Goal: Information Seeking & Learning: Learn about a topic

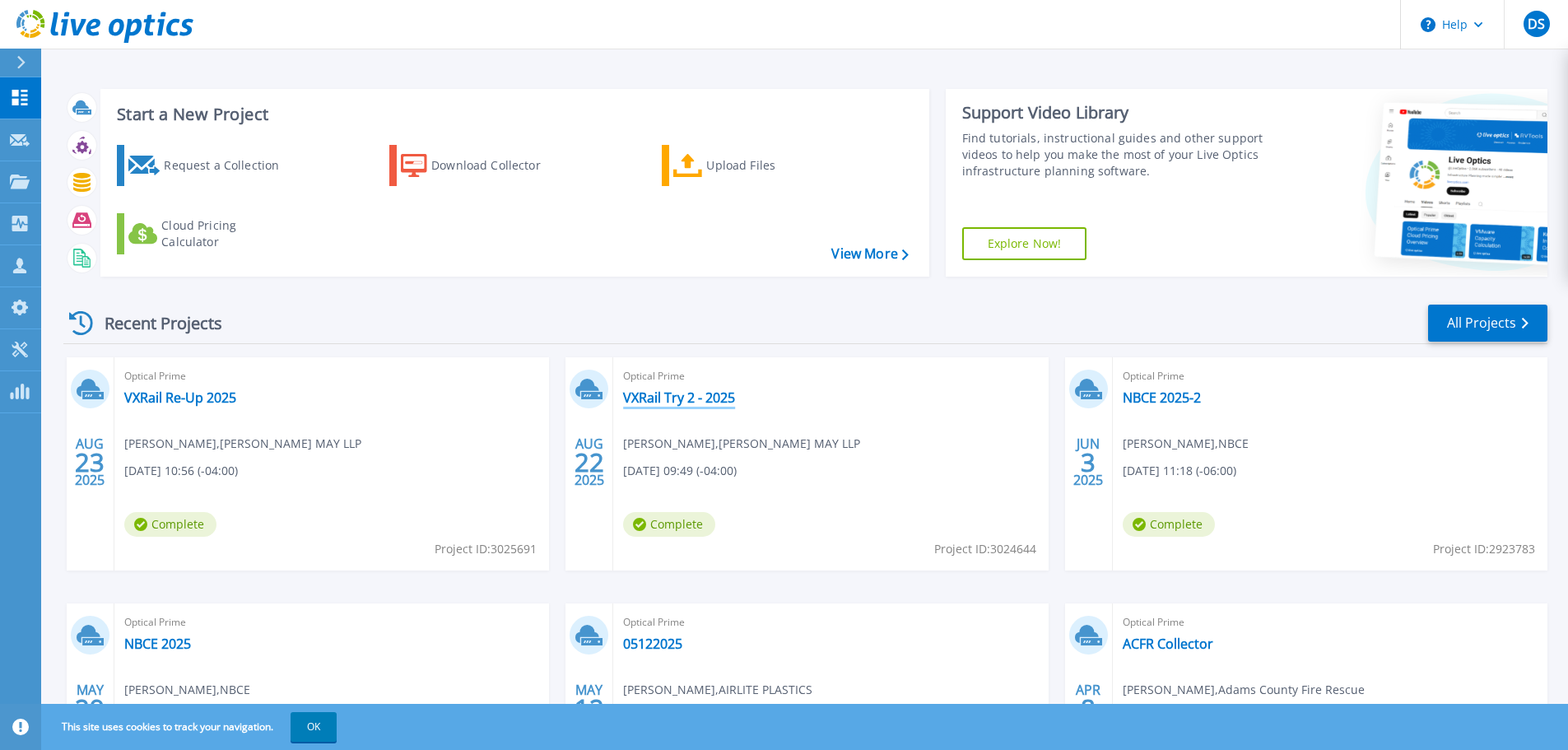
click at [686, 397] on link "VXRail Try 2 - 2025" at bounding box center [679, 397] width 112 height 17
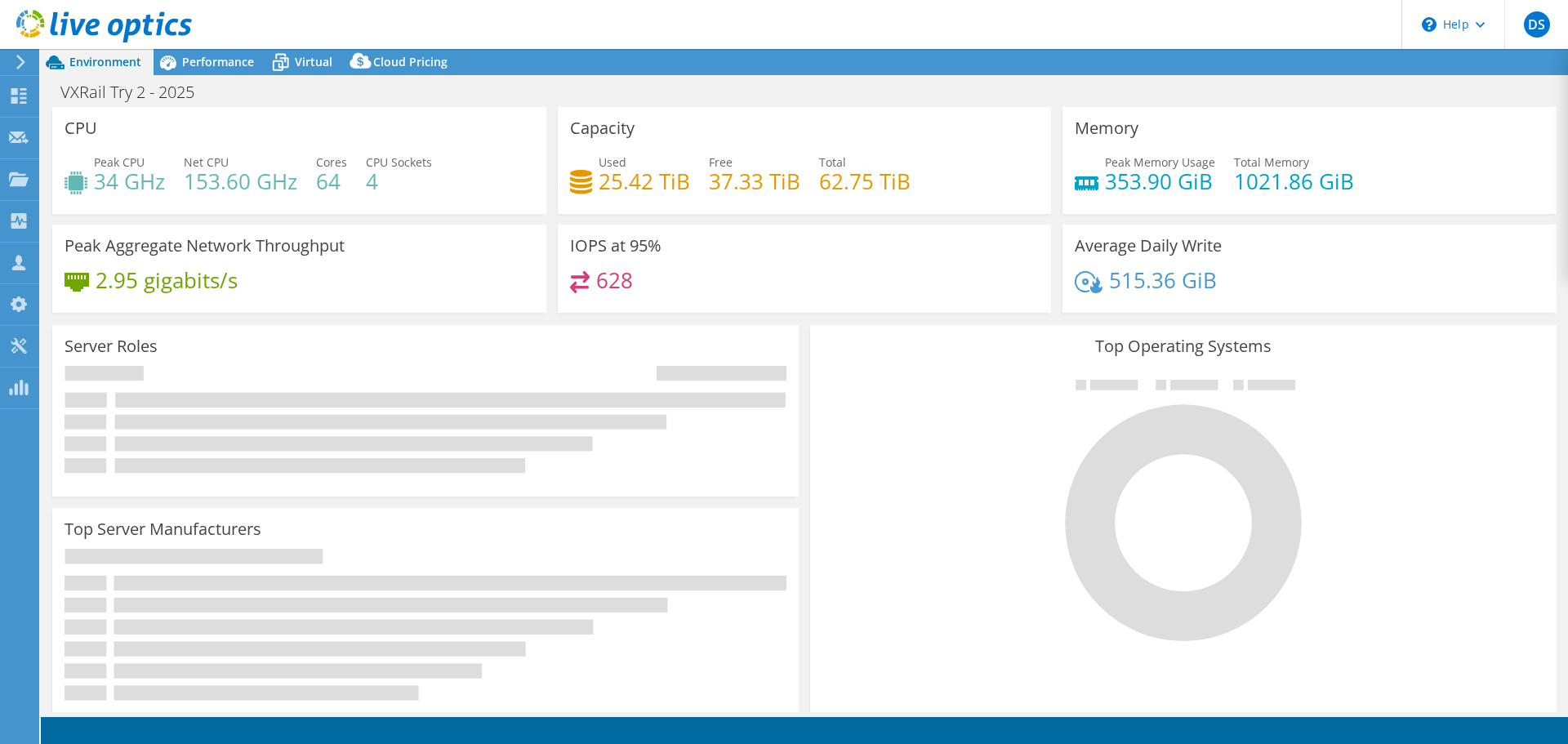
select select "USD"
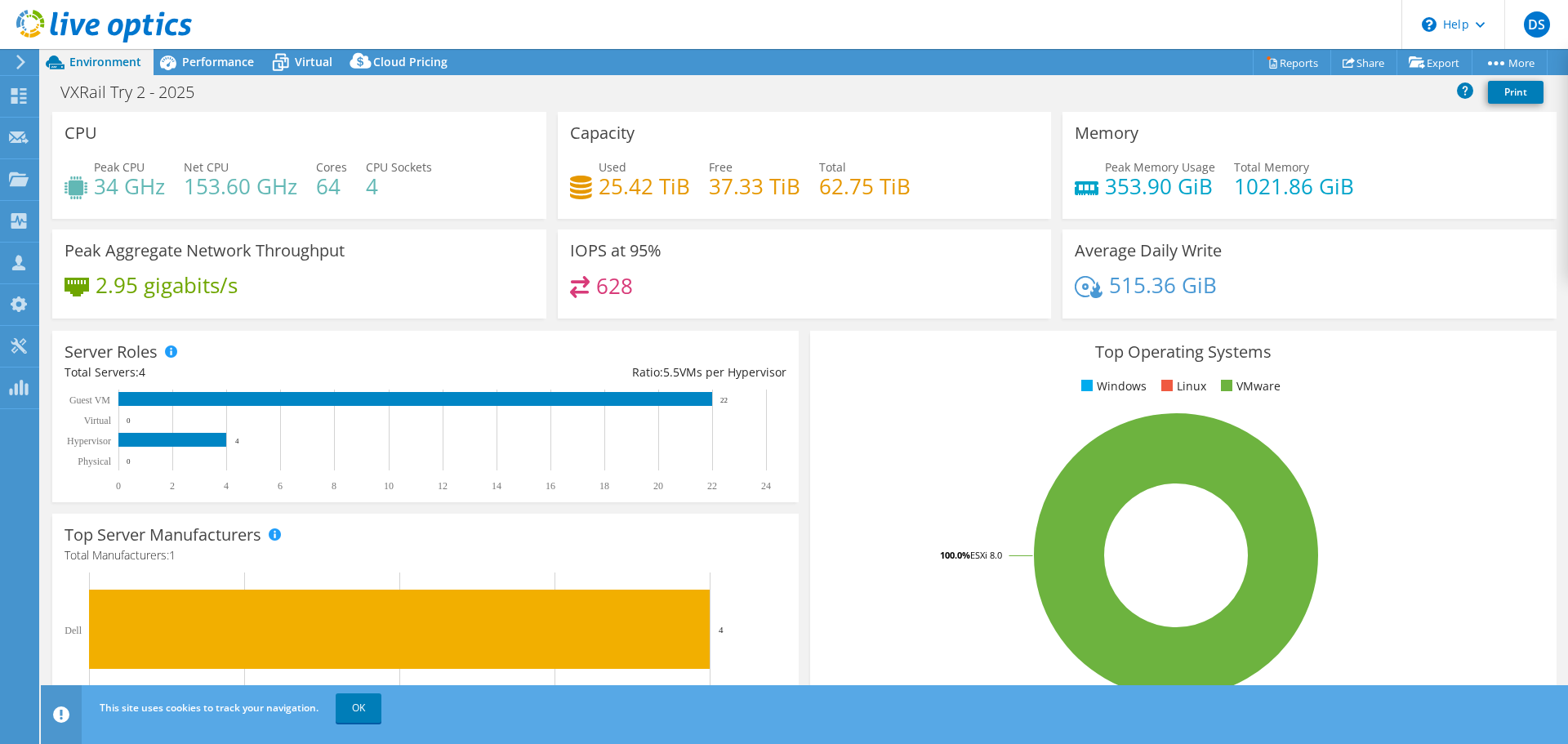
click at [902, 187] on div "Used 25.42 TiB Free 37.33 TiB Total 62.75 TiB" at bounding box center [804, 184] width 470 height 53
drag, startPoint x: 854, startPoint y: 188, endPoint x: 587, endPoint y: 190, distance: 267.0
click at [590, 190] on div "Used 25.42 TiB Free 37.33 TiB Total 62.75 TiB" at bounding box center [804, 184] width 470 height 53
click at [463, 173] on div "Peak CPU 34 GHz Net CPU 153.60 GHz Cores 64 CPU Sockets 4" at bounding box center [298, 184] width 470 height 53
drag, startPoint x: 816, startPoint y: 182, endPoint x: 901, endPoint y: 184, distance: 85.0
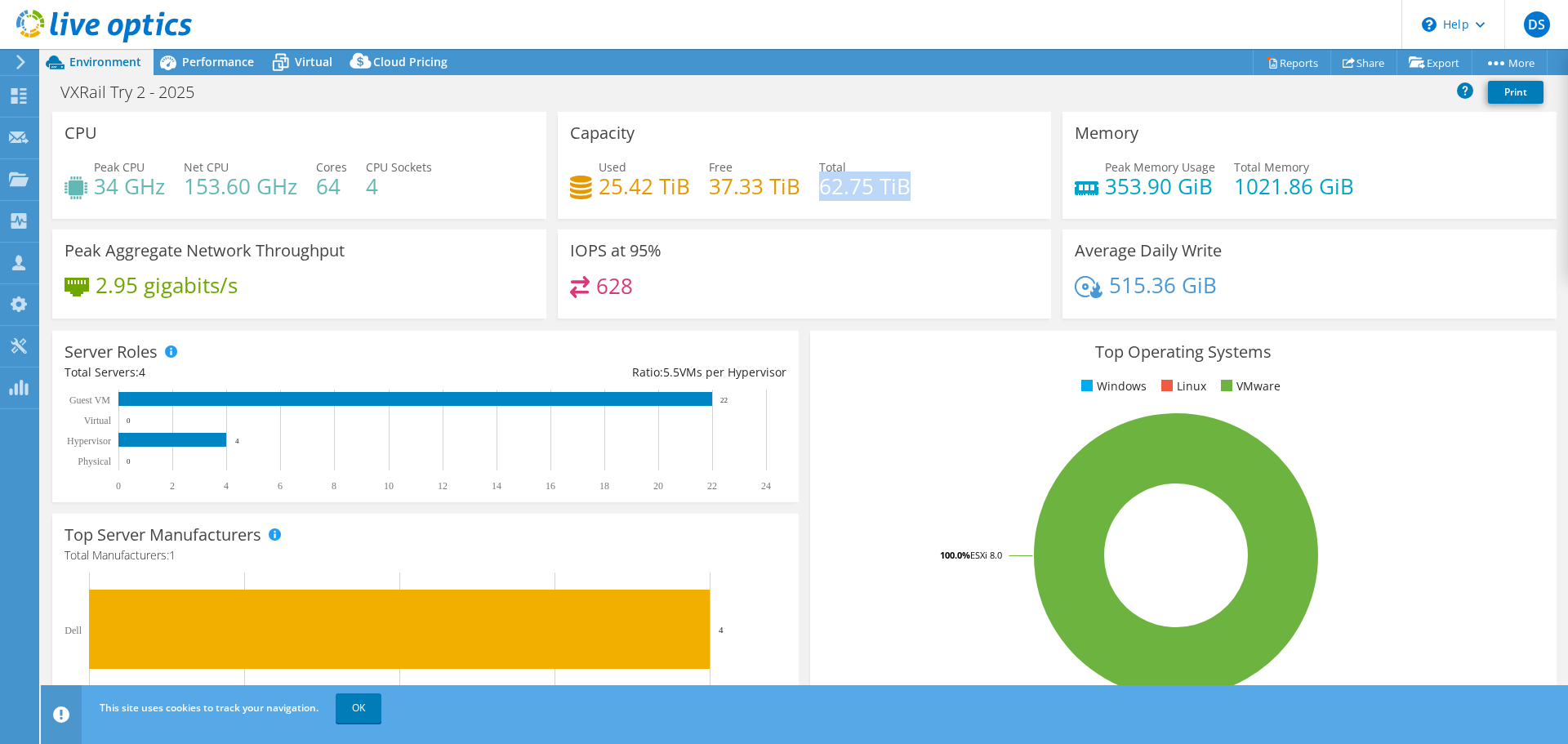
click at [901, 184] on h4 "62.75 TiB" at bounding box center [865, 186] width 91 height 18
click at [890, 301] on div "628" at bounding box center [804, 293] width 470 height 35
click at [233, 60] on span "Performance" at bounding box center [218, 61] width 72 height 16
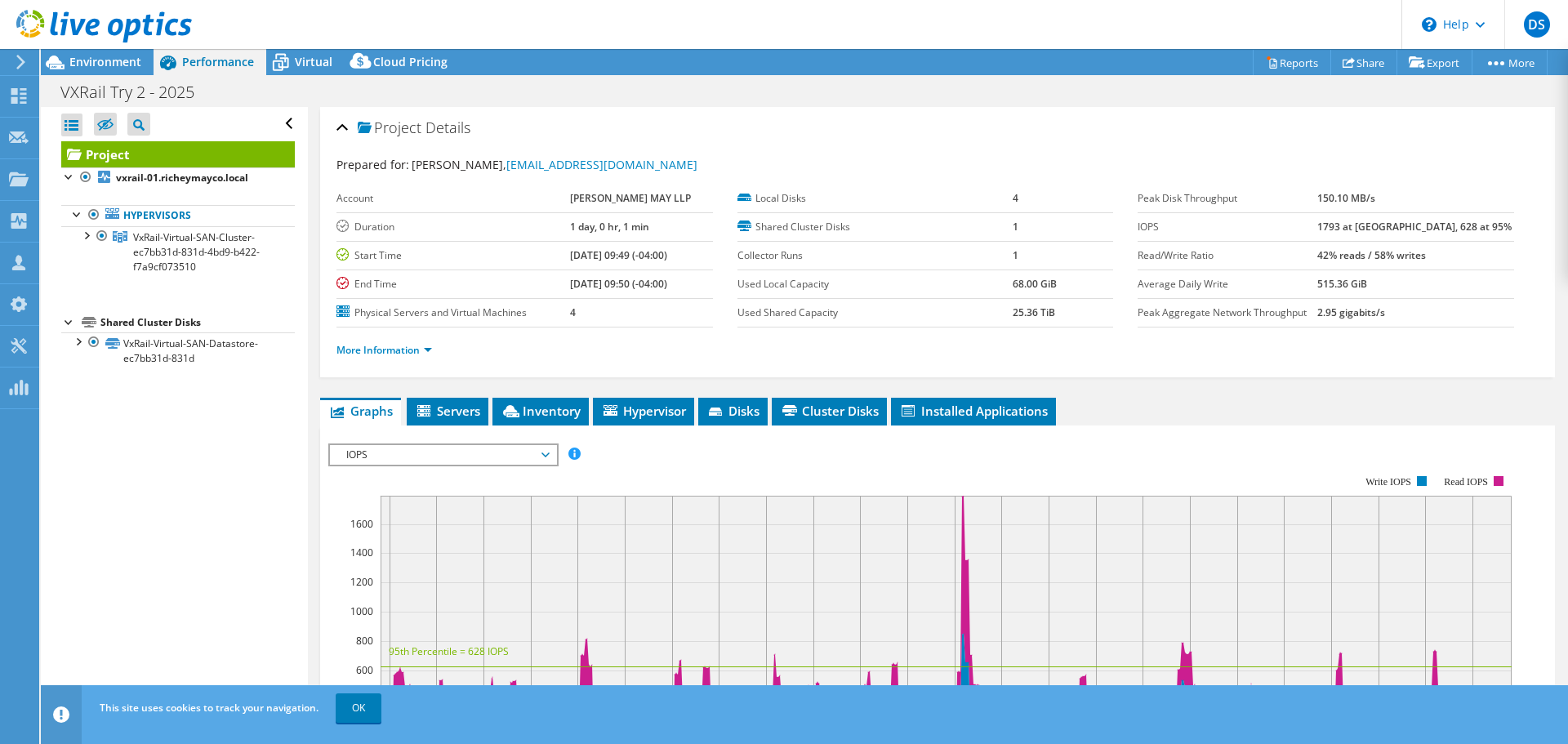
click at [483, 469] on rect at bounding box center [920, 616] width 1183 height 326
click at [487, 454] on span "IOPS" at bounding box center [442, 454] width 210 height 19
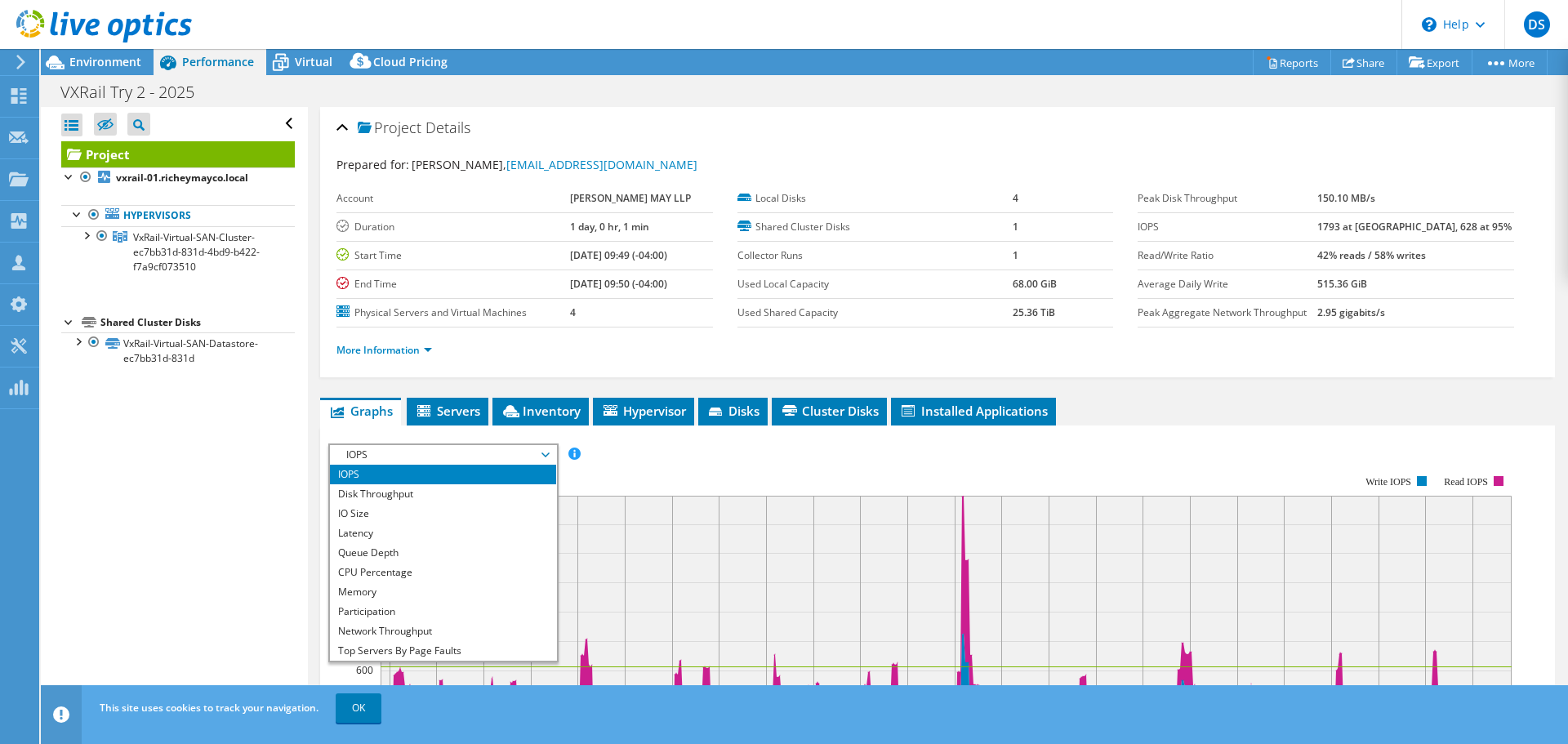
click at [759, 461] on rect at bounding box center [920, 616] width 1183 height 326
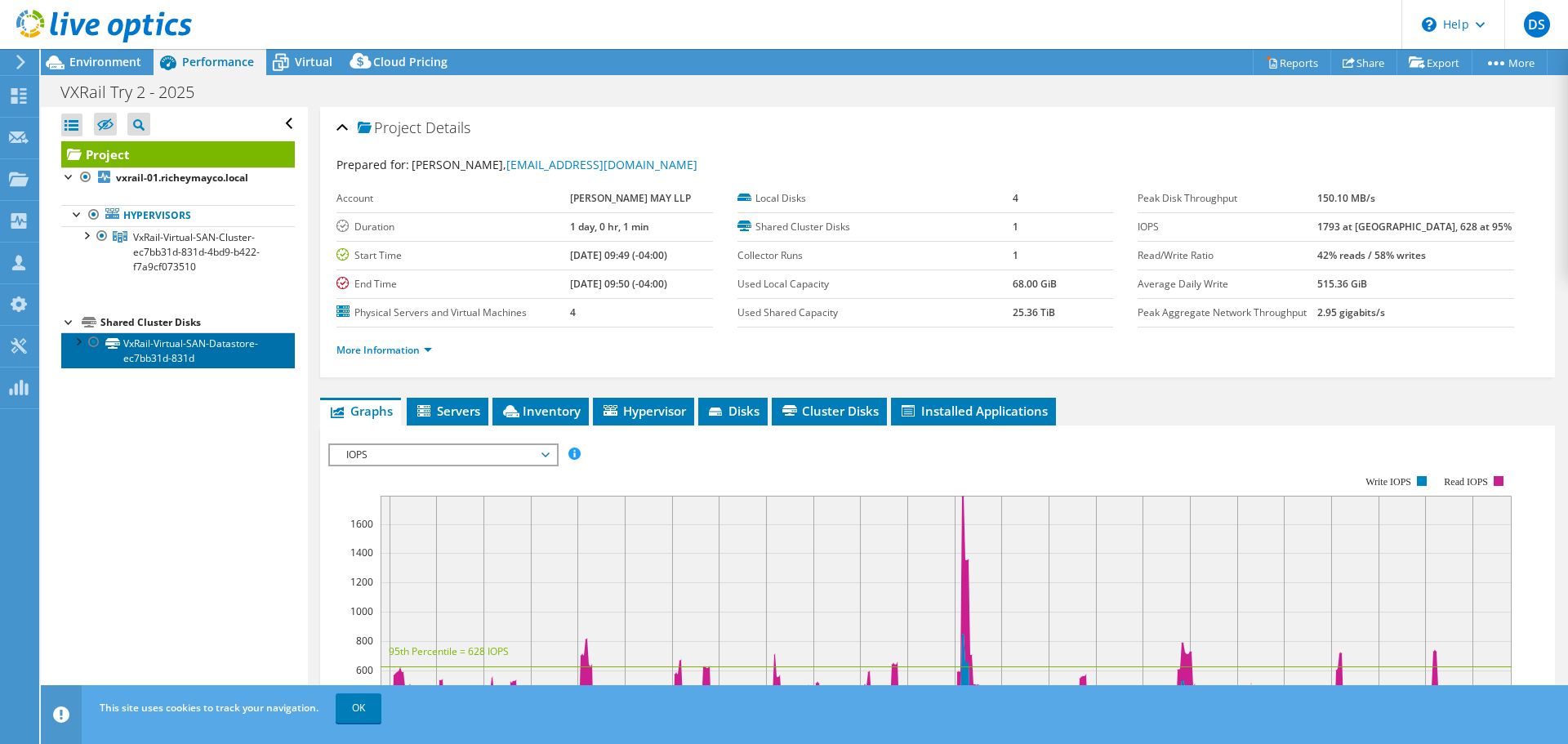
click at [167, 357] on link "VxRail-Virtual-SAN-Datastore-ec7bb31d-831d" at bounding box center [178, 350] width 234 height 36
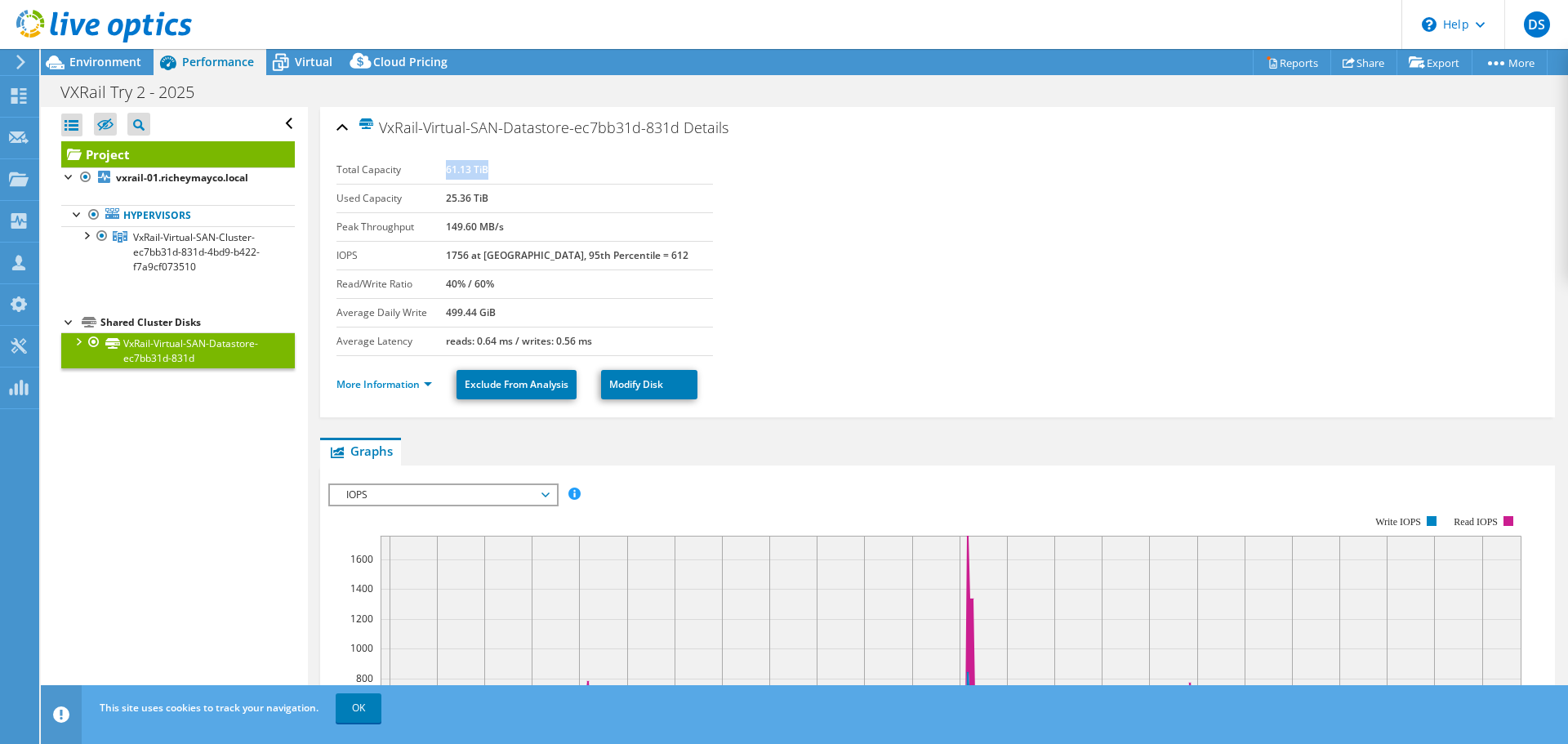
drag, startPoint x: 475, startPoint y: 170, endPoint x: 531, endPoint y: 172, distance: 56.0
click at [531, 172] on td "61.13 TiB" at bounding box center [579, 170] width 267 height 29
click at [259, 424] on div "Open All Close All Hide Excluded Nodes Project Tree Filter" at bounding box center [174, 409] width 266 height 604
click at [123, 69] on div "Environment" at bounding box center [97, 62] width 112 height 26
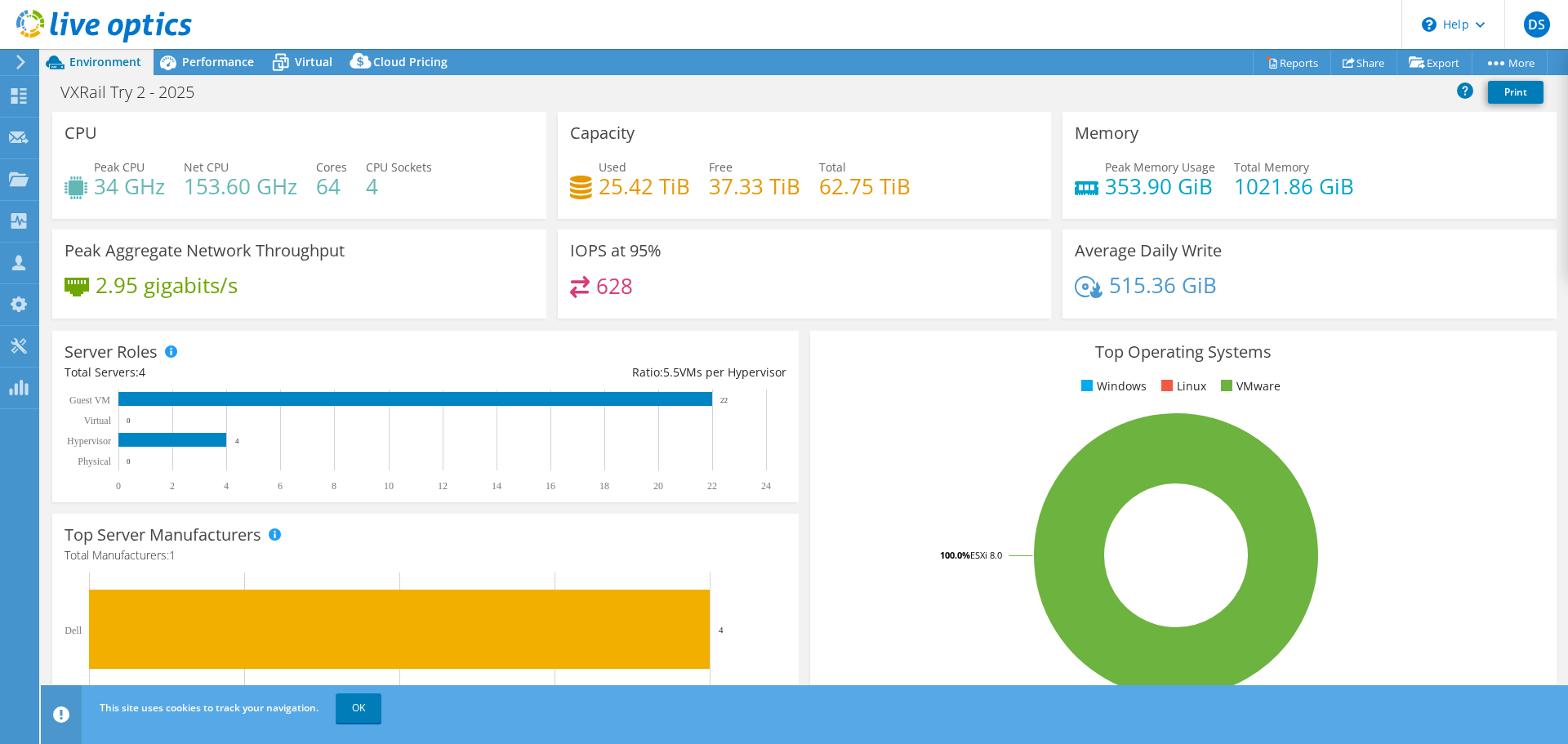
click at [242, 48] on header "DS Partner Team Member [PERSON_NAME] [PERSON_NAME][EMAIL_ADDRESS][PERSON_NAME][…" at bounding box center [784, 25] width 1568 height 49
click at [240, 53] on div "Performance" at bounding box center [210, 62] width 112 height 26
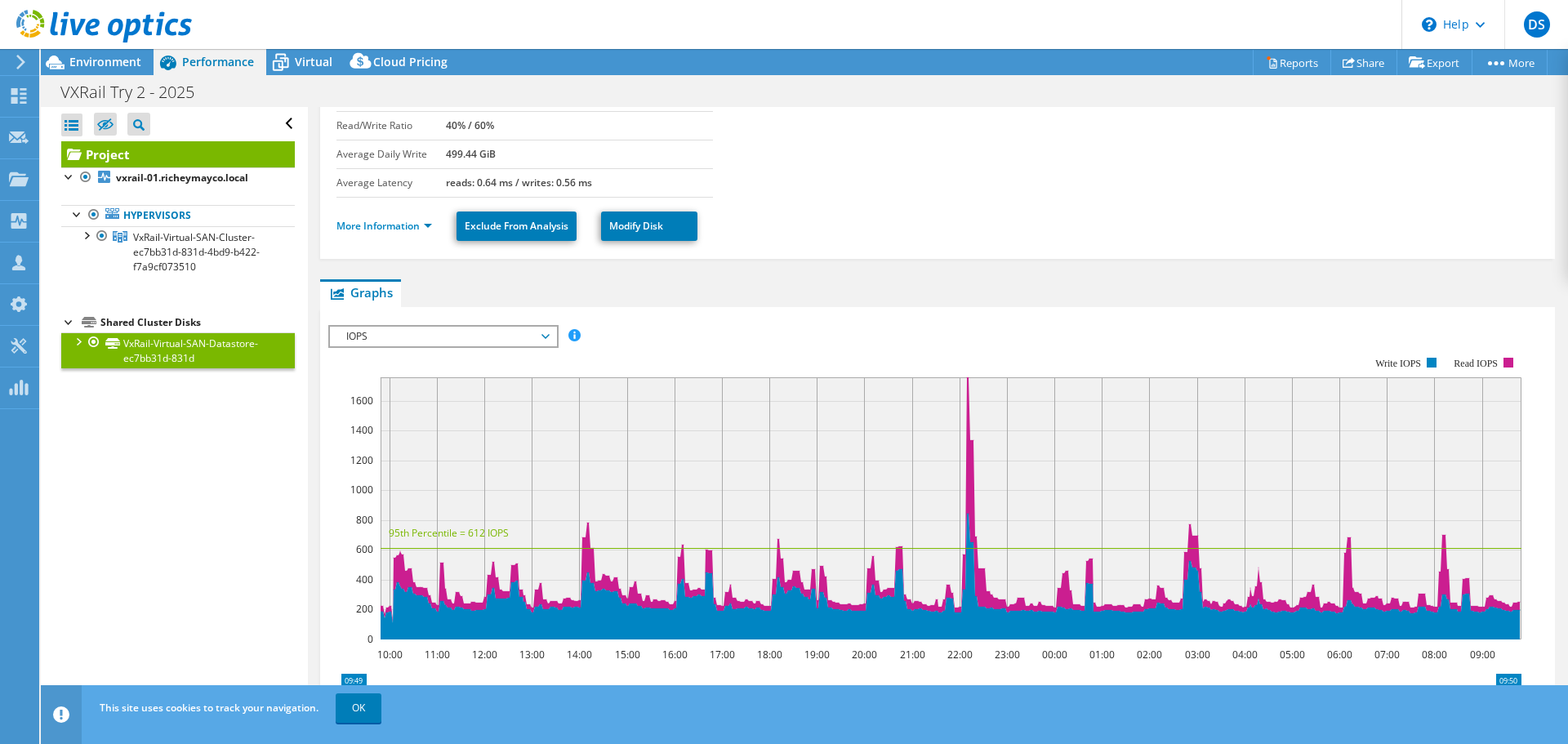
scroll to position [163, 0]
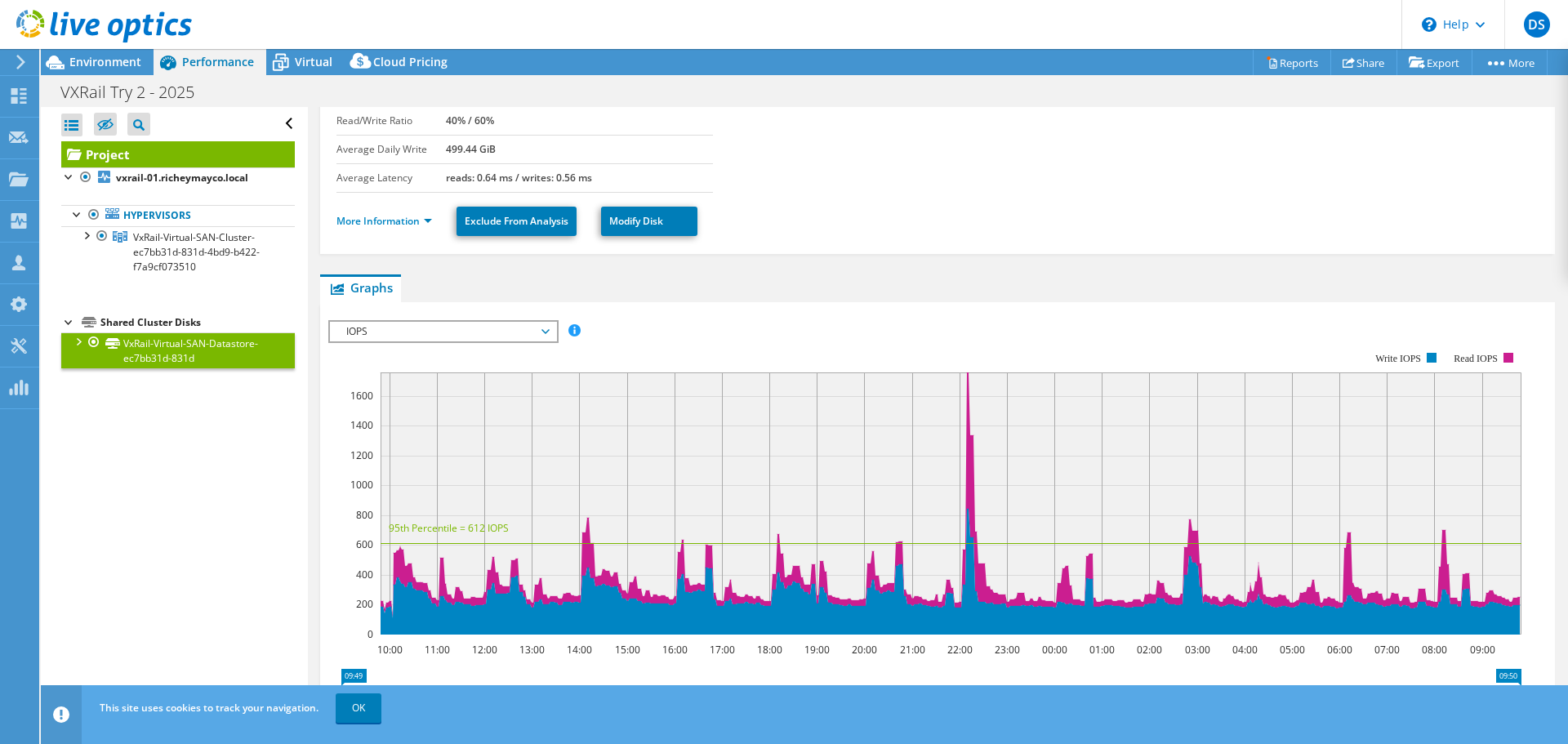
click at [444, 341] on div "IOPS IOPS Disk Throughput IO Size Latency Queue Depth CPU Percentage Memory Pag…" at bounding box center [443, 332] width 230 height 23
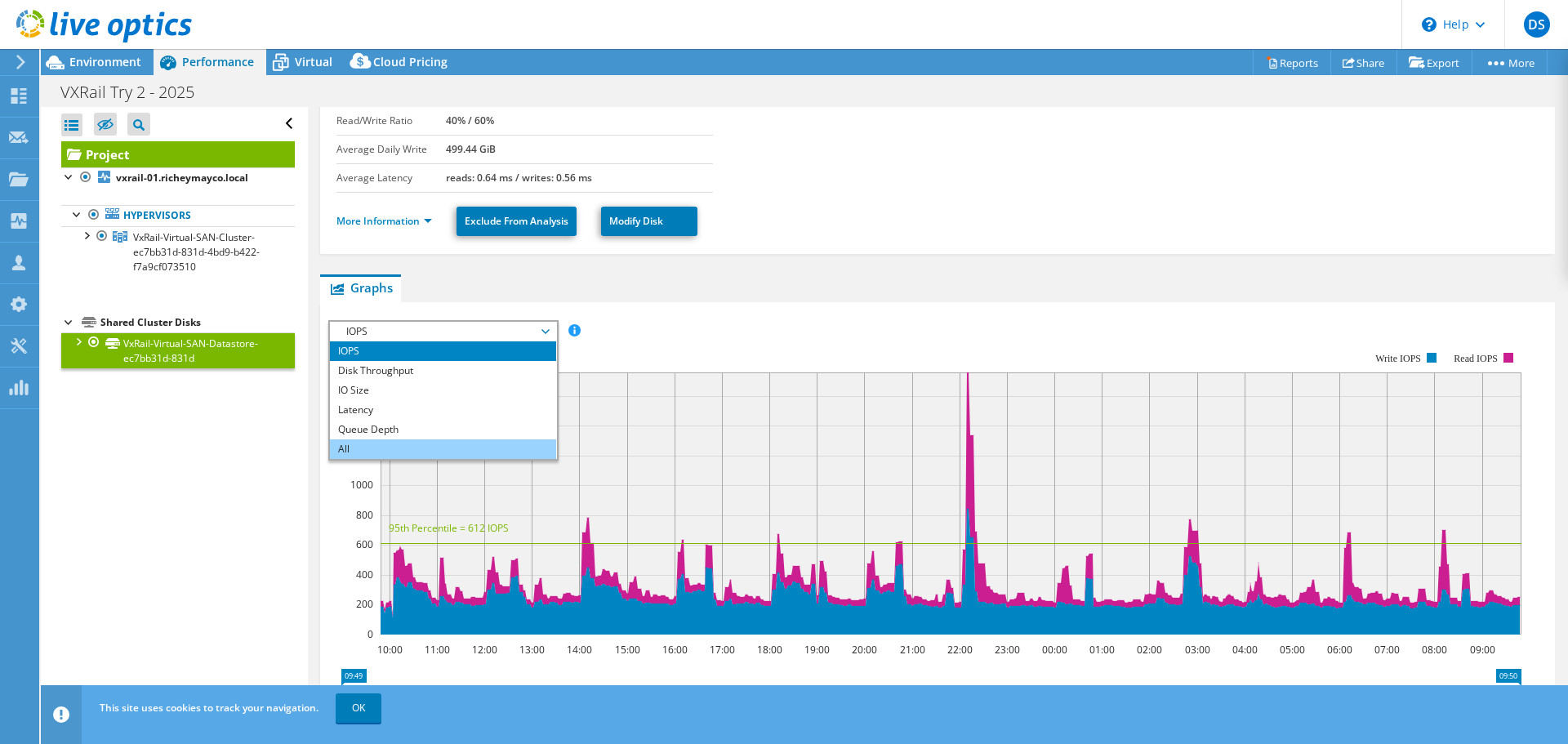
click at [387, 444] on li "All" at bounding box center [443, 449] width 227 height 19
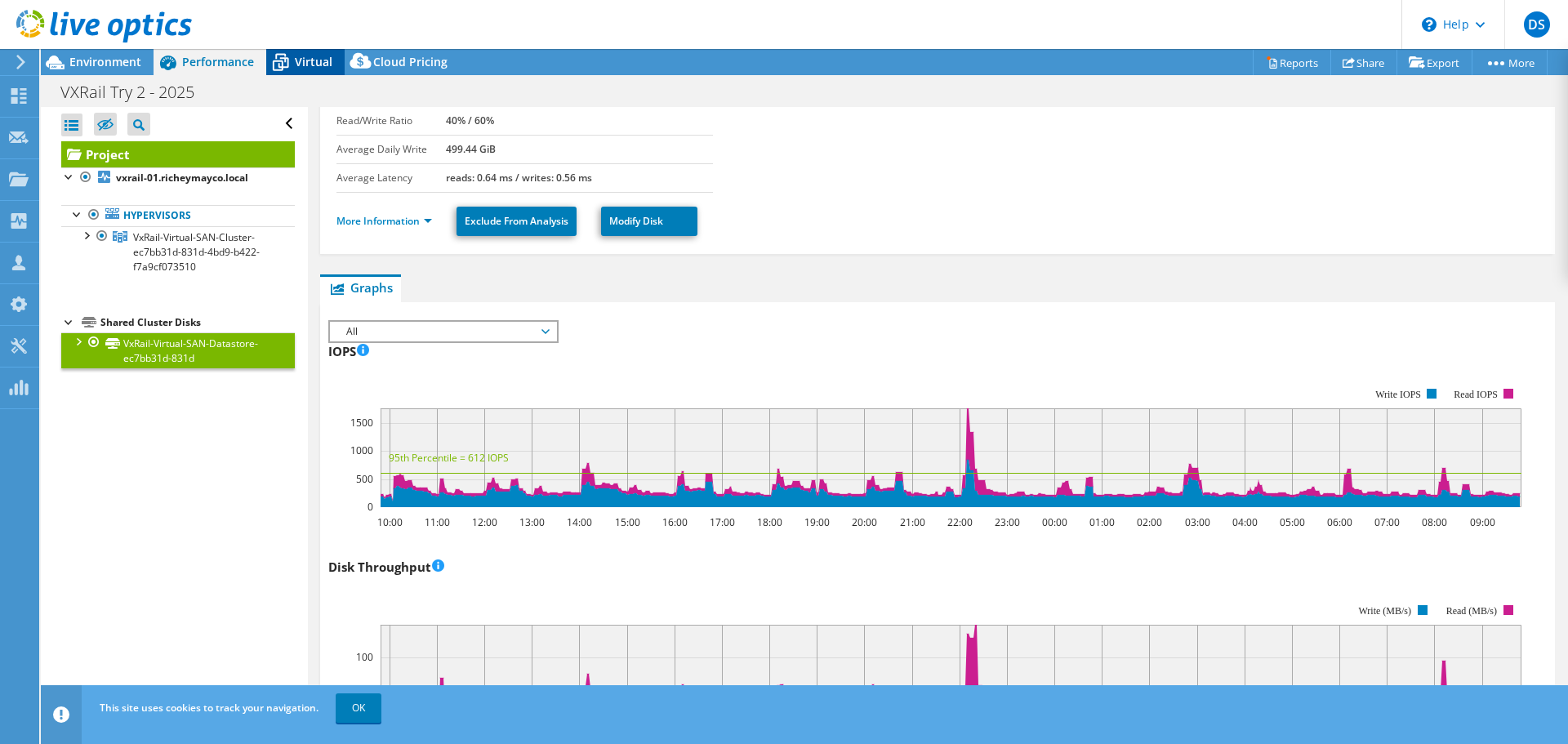
click at [299, 60] on span "Virtual" at bounding box center [313, 61] width 38 height 16
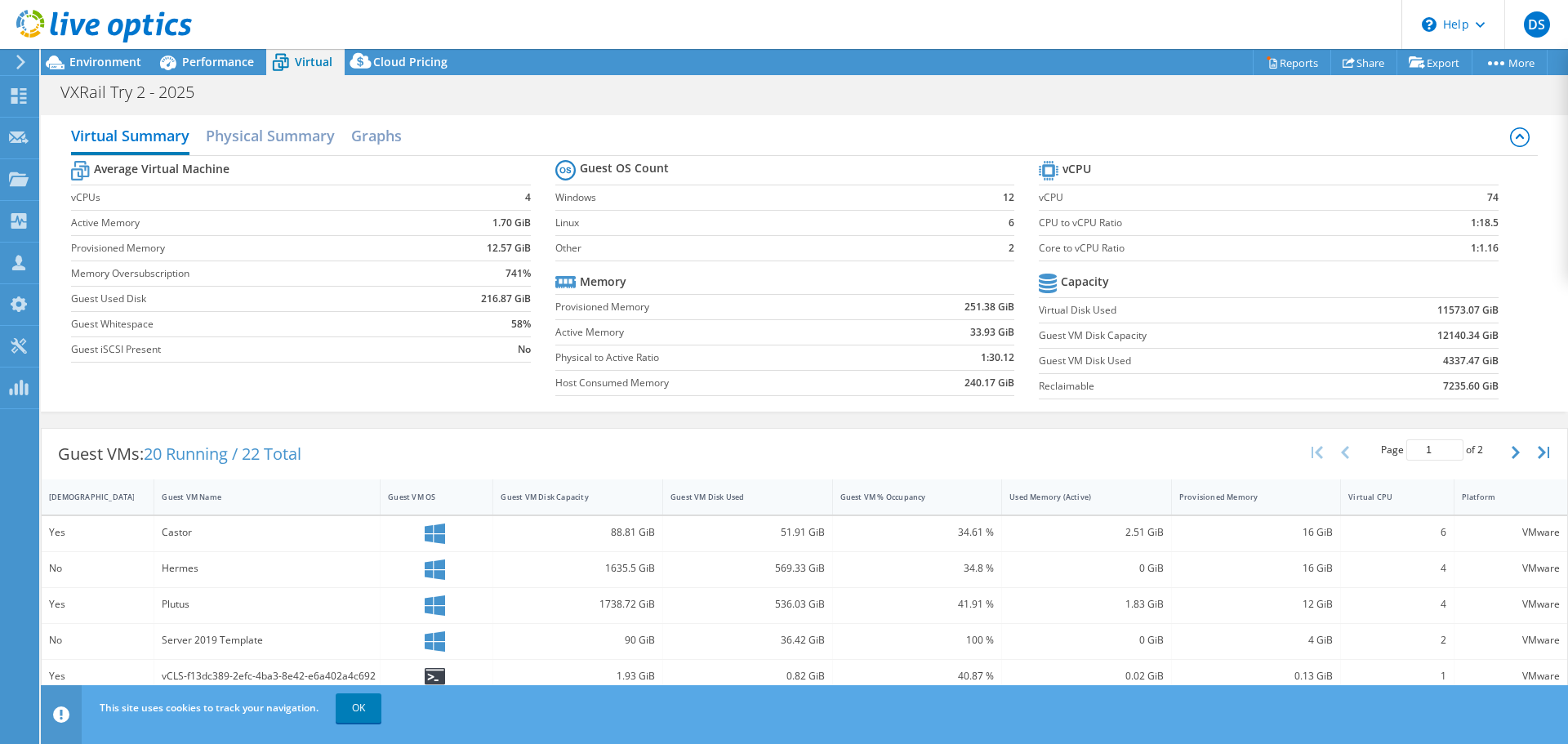
drag, startPoint x: 1515, startPoint y: 247, endPoint x: 1453, endPoint y: 236, distance: 63.0
click at [1453, 235] on td "1:1.16" at bounding box center [1445, 247] width 104 height 25
drag, startPoint x: 1459, startPoint y: 251, endPoint x: 1497, endPoint y: 248, distance: 38.1
click at [1497, 248] on section "vCPU vCPU 74 CPU to vCPU Ratio 1:18.5 Core to vCPU Ratio 1:1.16 Capacity Virtua…" at bounding box center [1280, 283] width 484 height 251
click at [212, 65] on span "Performance" at bounding box center [218, 61] width 72 height 16
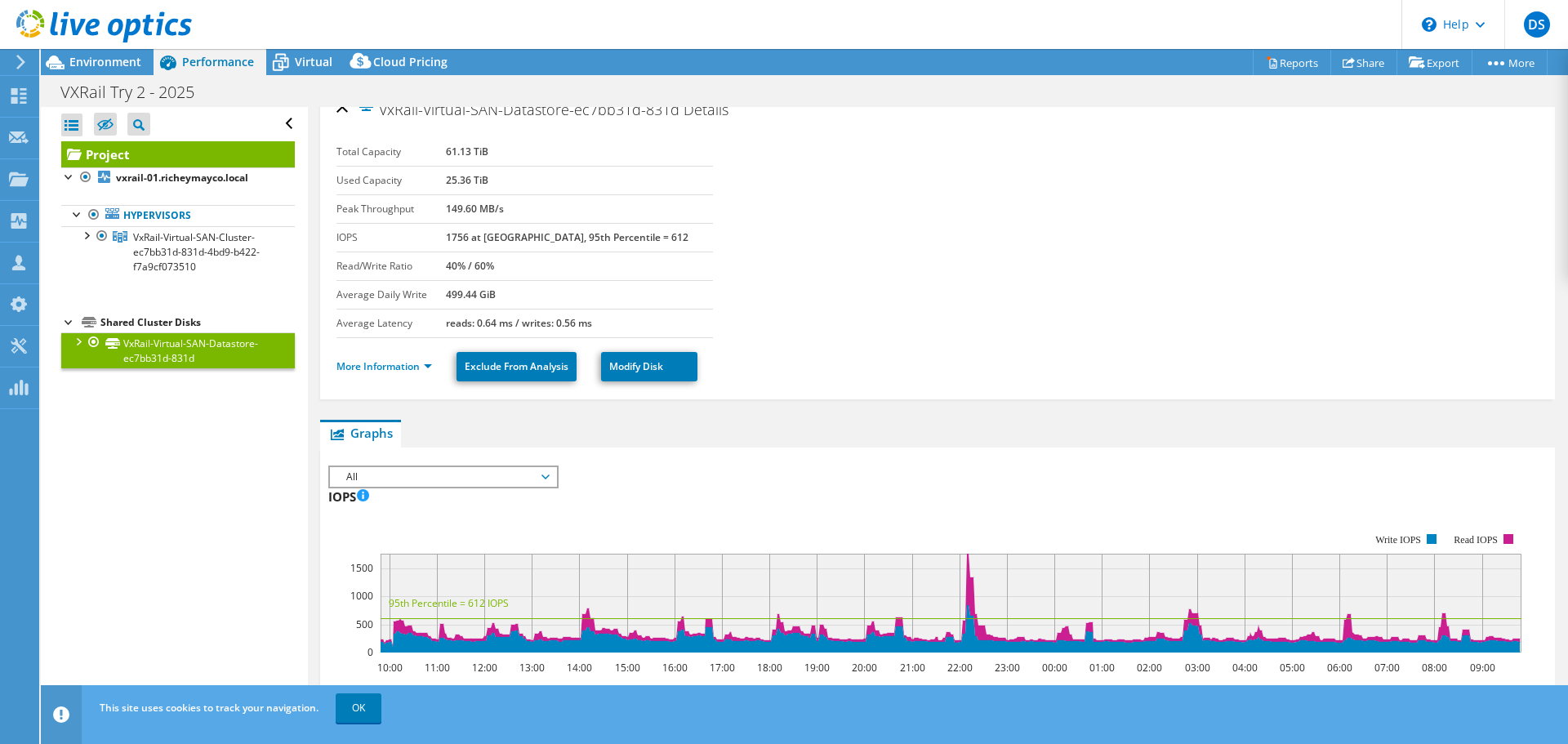
scroll to position [0, 0]
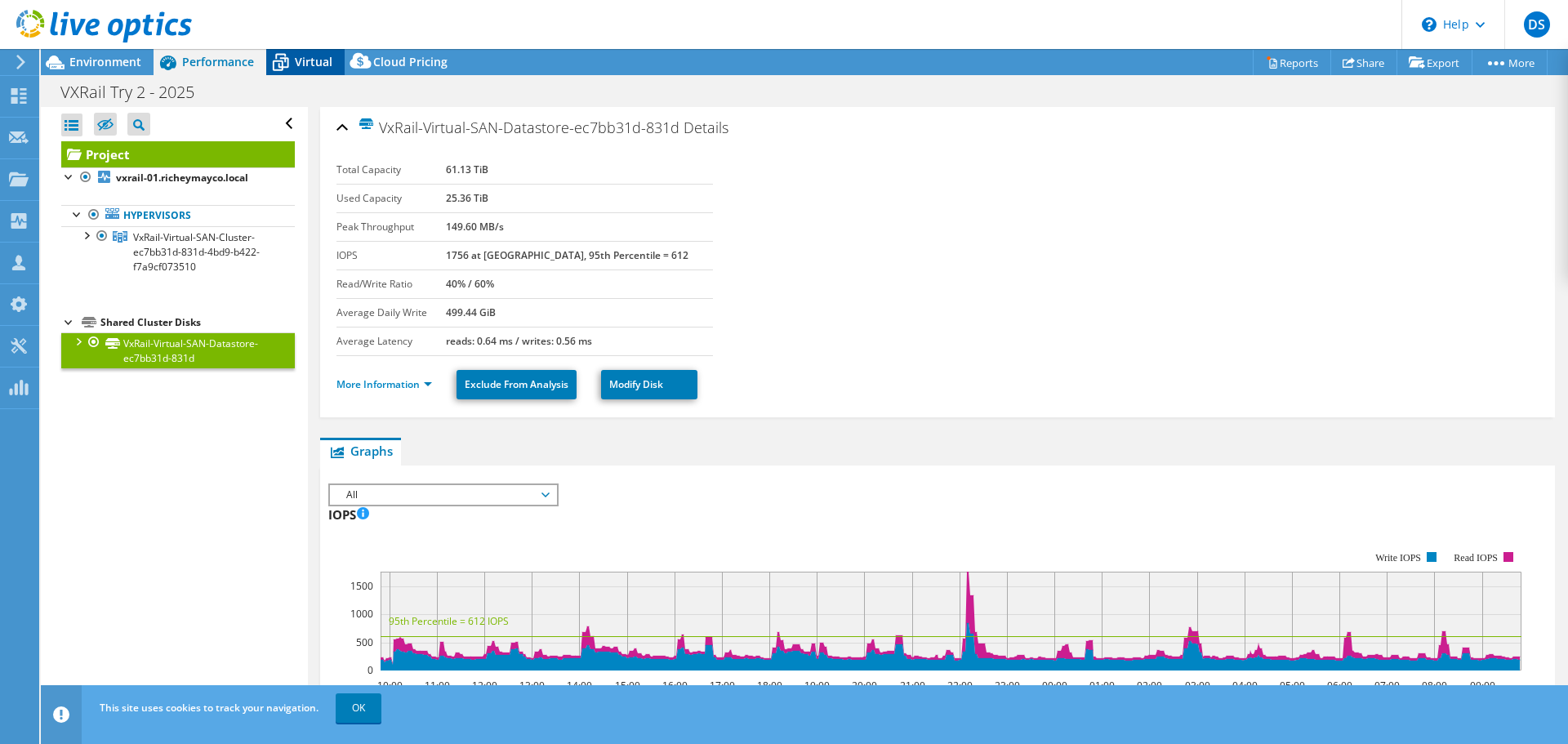
click at [318, 65] on span "Virtual" at bounding box center [313, 61] width 38 height 16
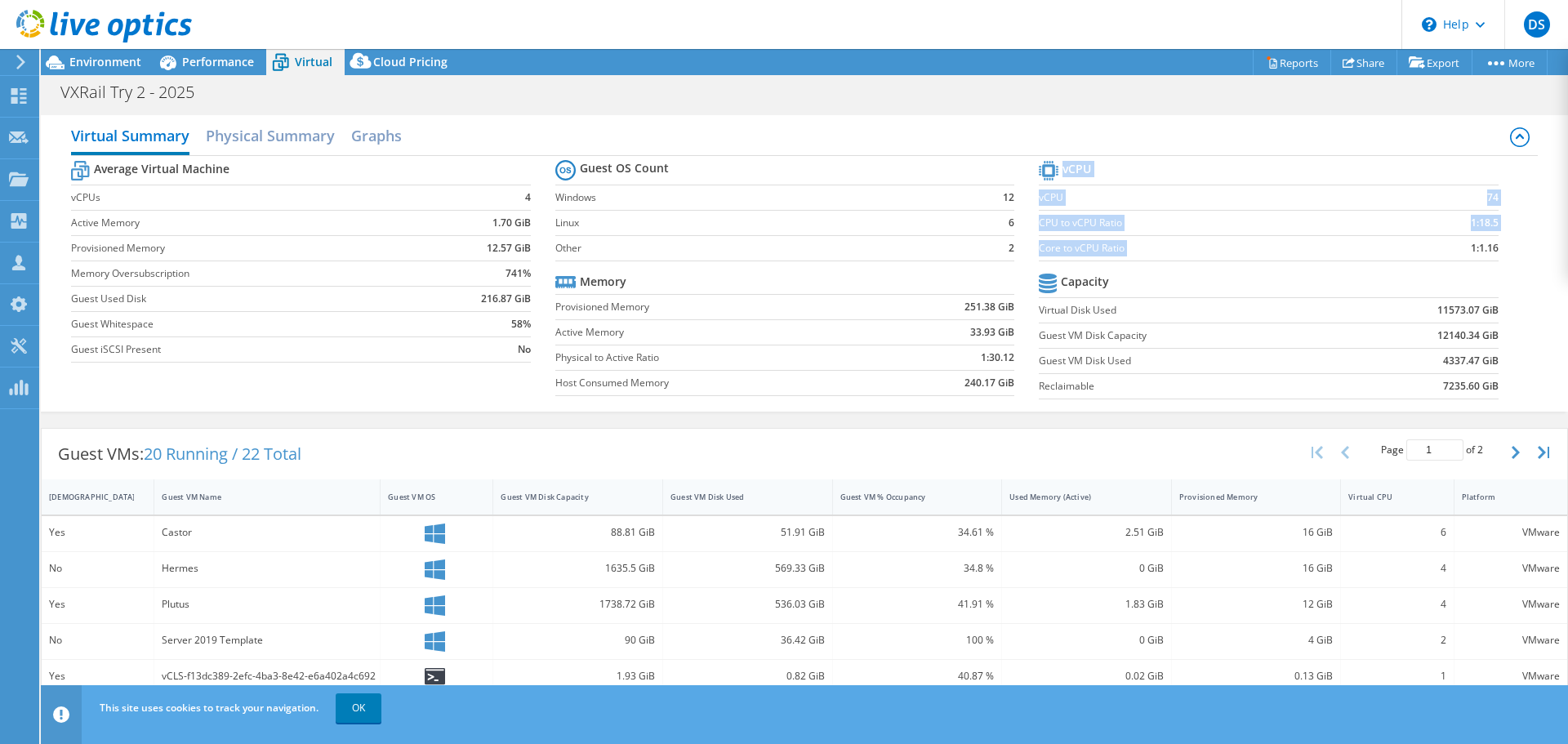
drag, startPoint x: 1460, startPoint y: 245, endPoint x: 1487, endPoint y: 247, distance: 27.1
click at [1487, 247] on section "vCPU vCPU 74 CPU to vCPU Ratio 1:18.5 Core to vCPU Ratio 1:1.16 Capacity Virtua…" at bounding box center [1280, 283] width 484 height 251
click at [1537, 297] on div "Virtual Summary Physical Summary Graphs Average Virtual Machine vCPUs 4 Active …" at bounding box center [805, 263] width 1528 height 297
click at [1366, 495] on div "Virtual CPU" at bounding box center [1387, 497] width 77 height 11
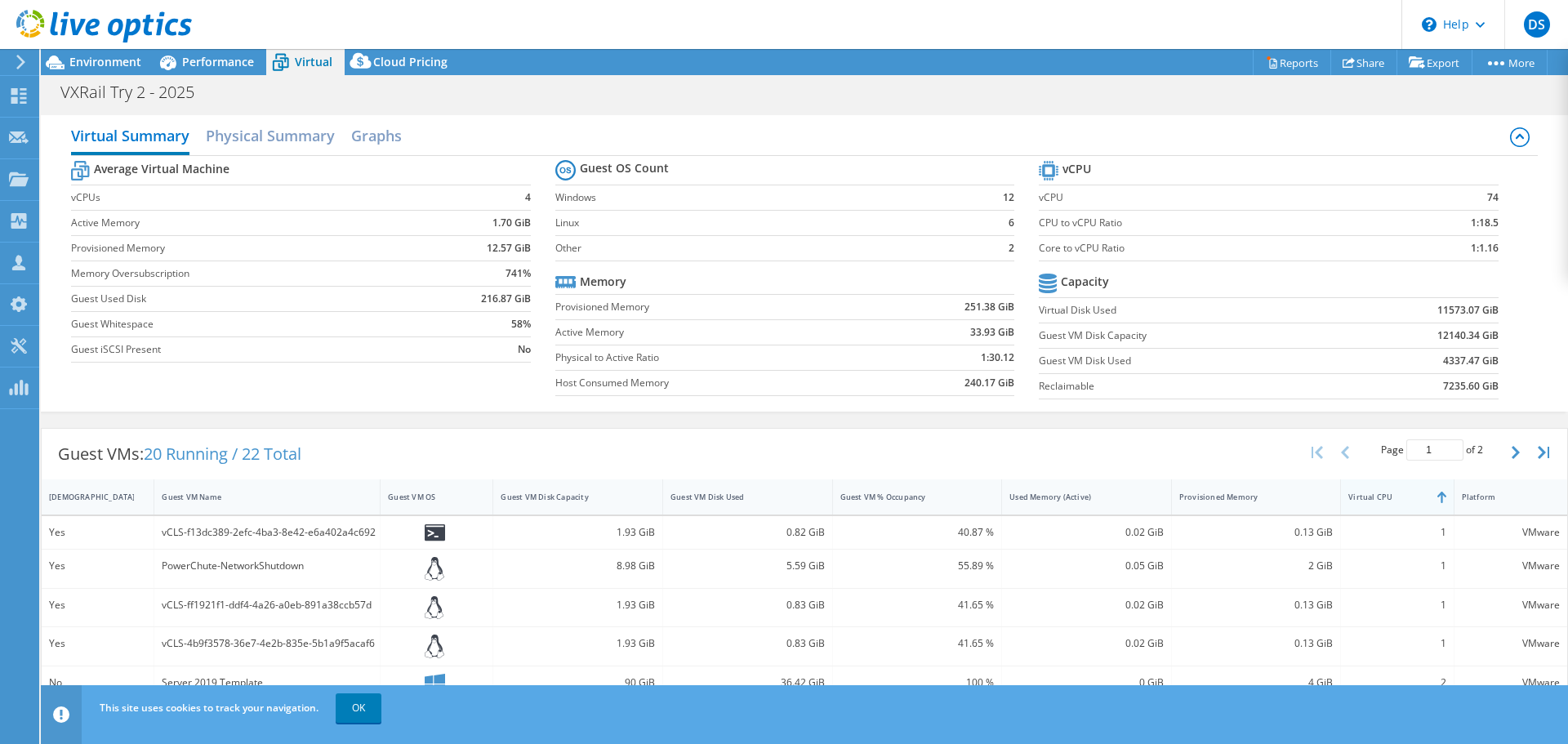
click at [1366, 495] on div "Virtual CPU" at bounding box center [1387, 497] width 77 height 11
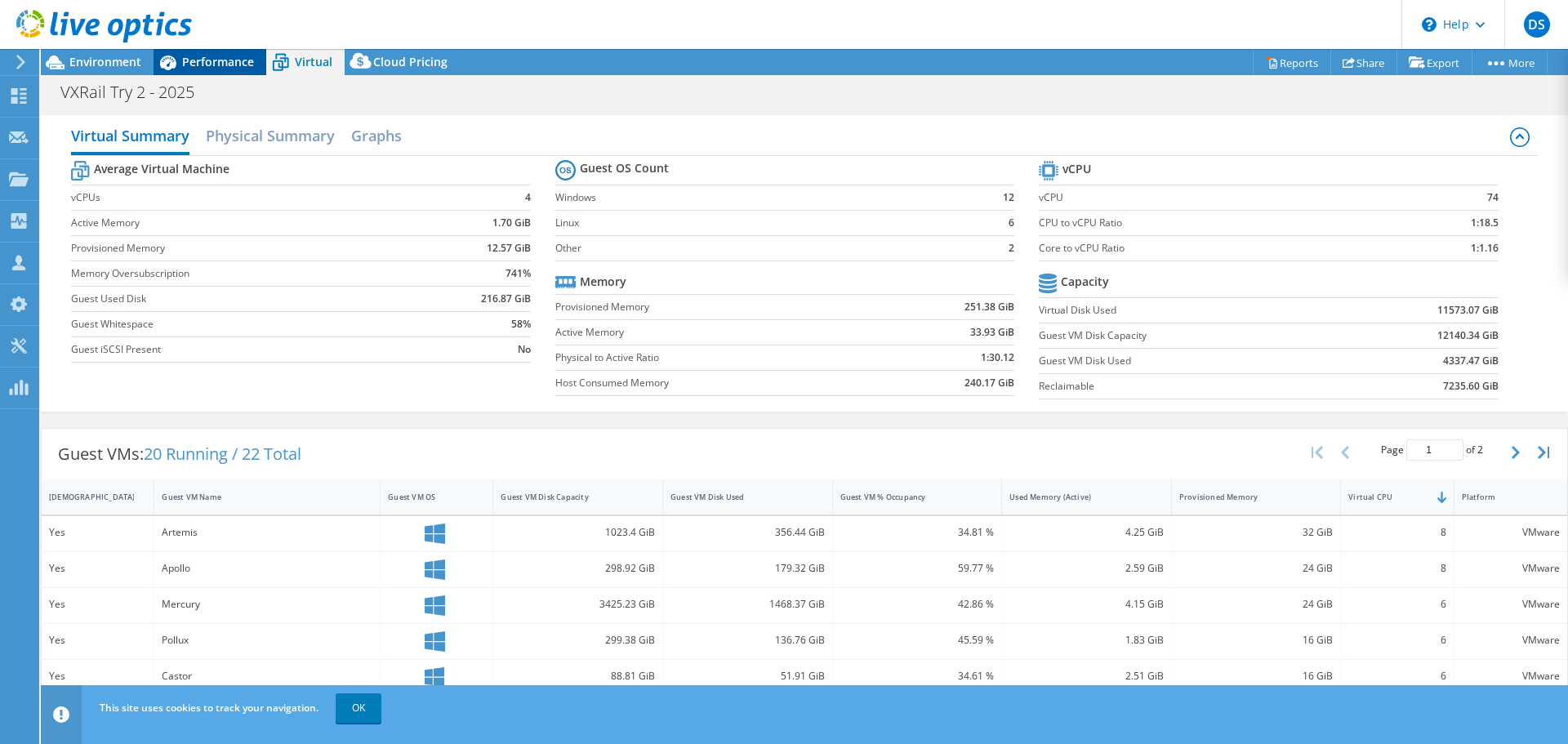
click at [243, 64] on span "Performance" at bounding box center [218, 61] width 72 height 16
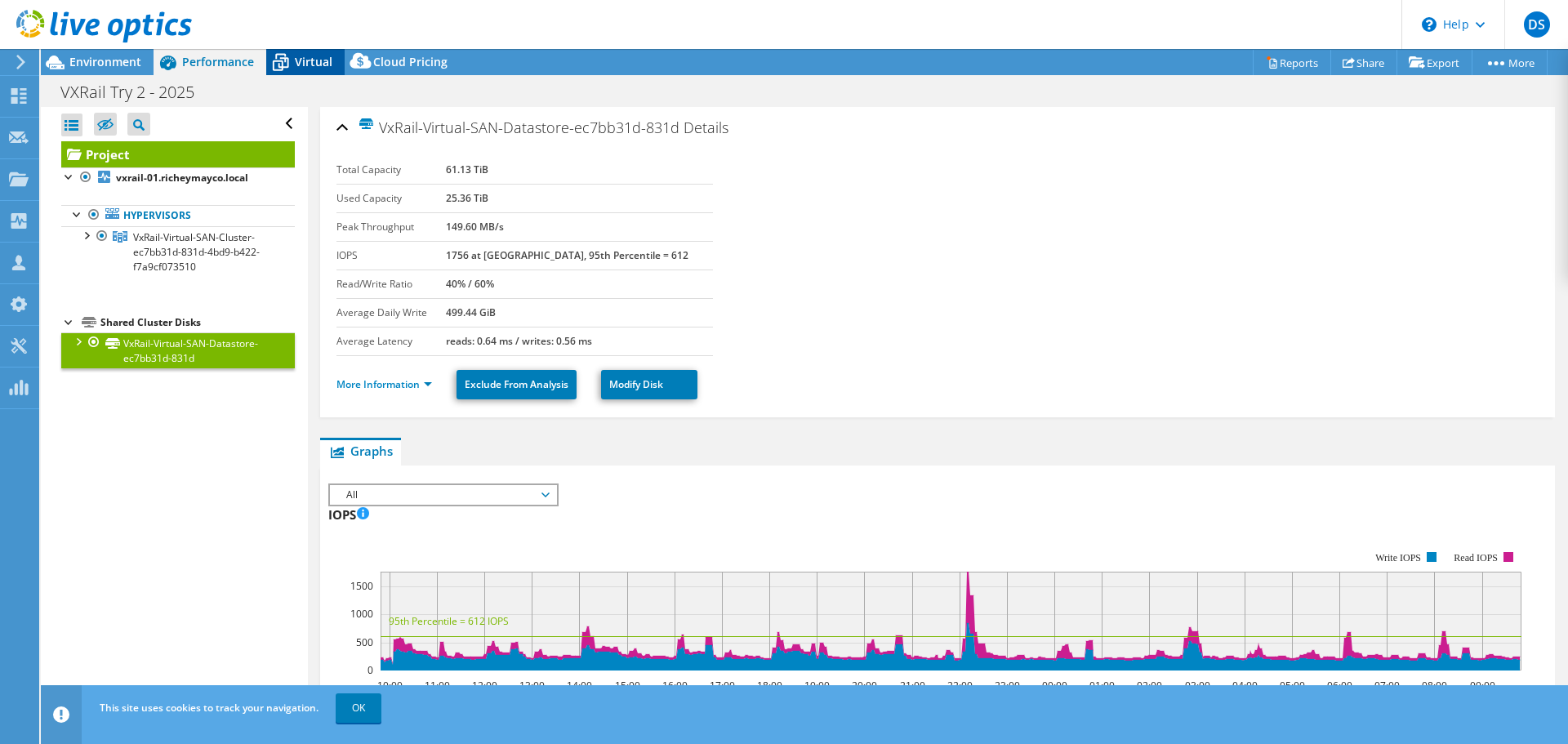
click at [312, 61] on span "Virtual" at bounding box center [313, 61] width 38 height 16
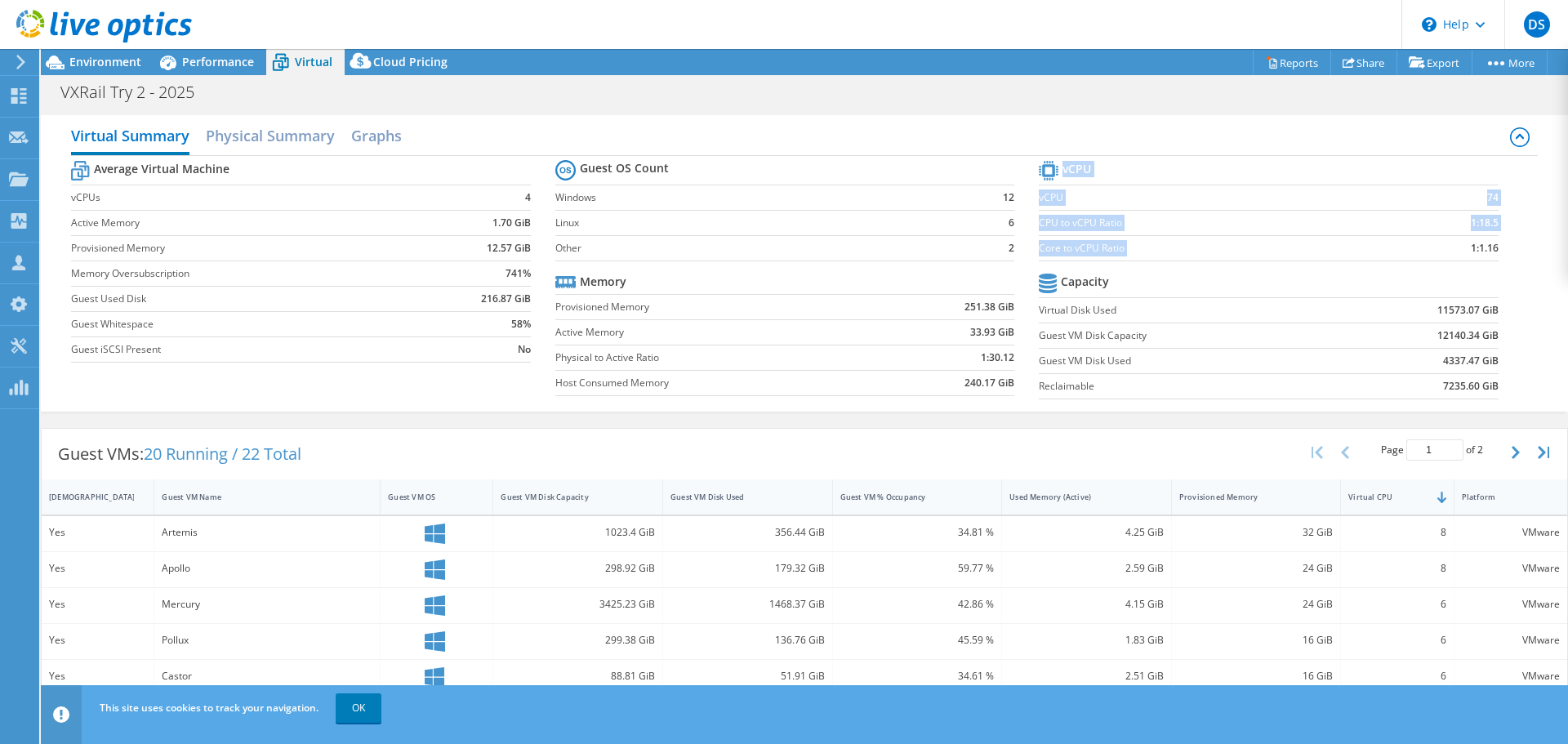
drag, startPoint x: 1457, startPoint y: 246, endPoint x: 1492, endPoint y: 249, distance: 35.1
click at [1492, 249] on section "vCPU vCPU 74 CPU to vCPU Ratio 1:18.5 Core to vCPU Ratio 1:1.16 Capacity Virtua…" at bounding box center [1280, 283] width 484 height 251
click at [367, 135] on h2 "Graphs" at bounding box center [377, 137] width 51 height 36
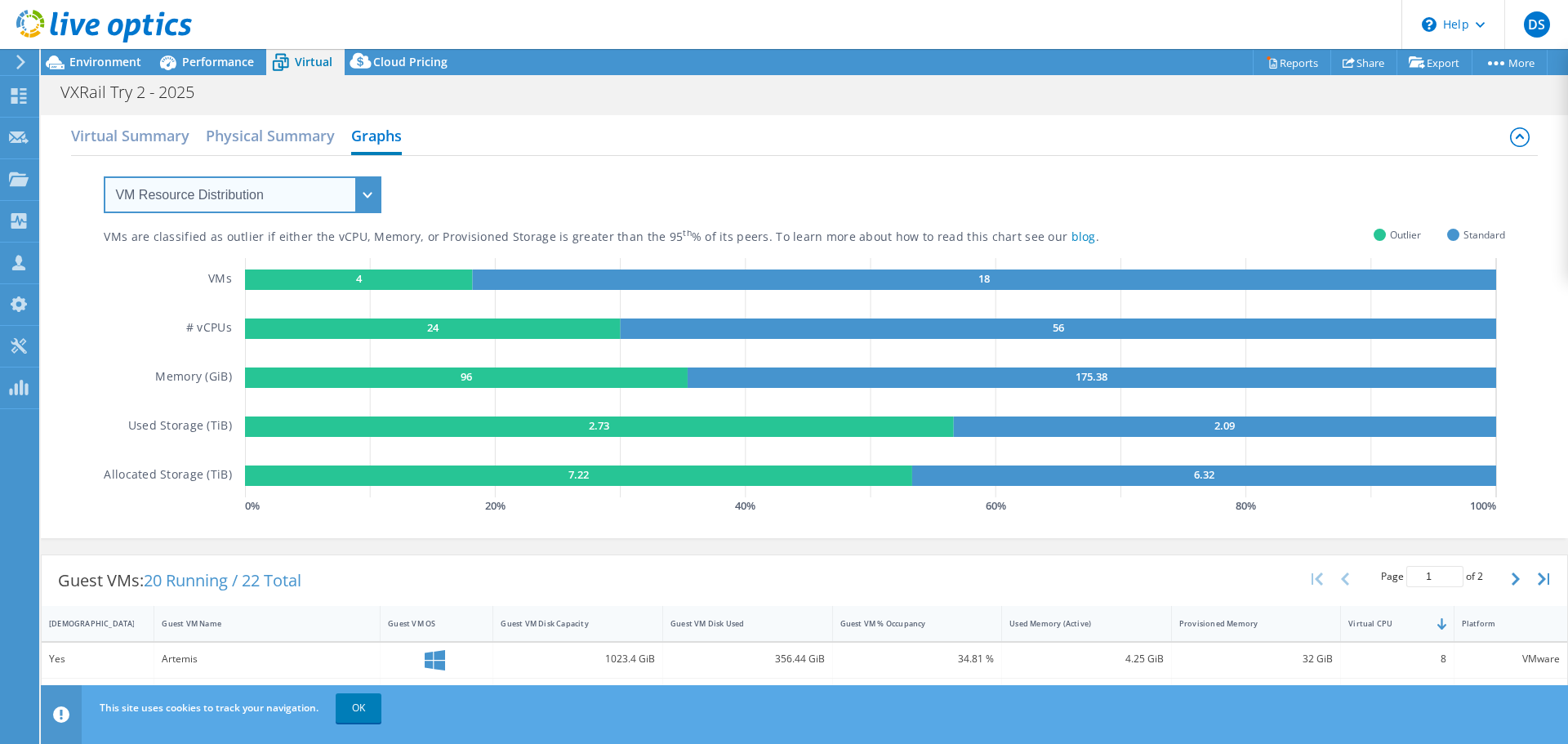
click at [298, 197] on select "VM Resource Distribution Provisioning Contrast Over Provisioning" at bounding box center [242, 195] width 277 height 37
select select "Over Provisioning"
click at [104, 176] on select "VM Resource Distribution Provisioning Contrast Over Provisioning" at bounding box center [242, 195] width 277 height 37
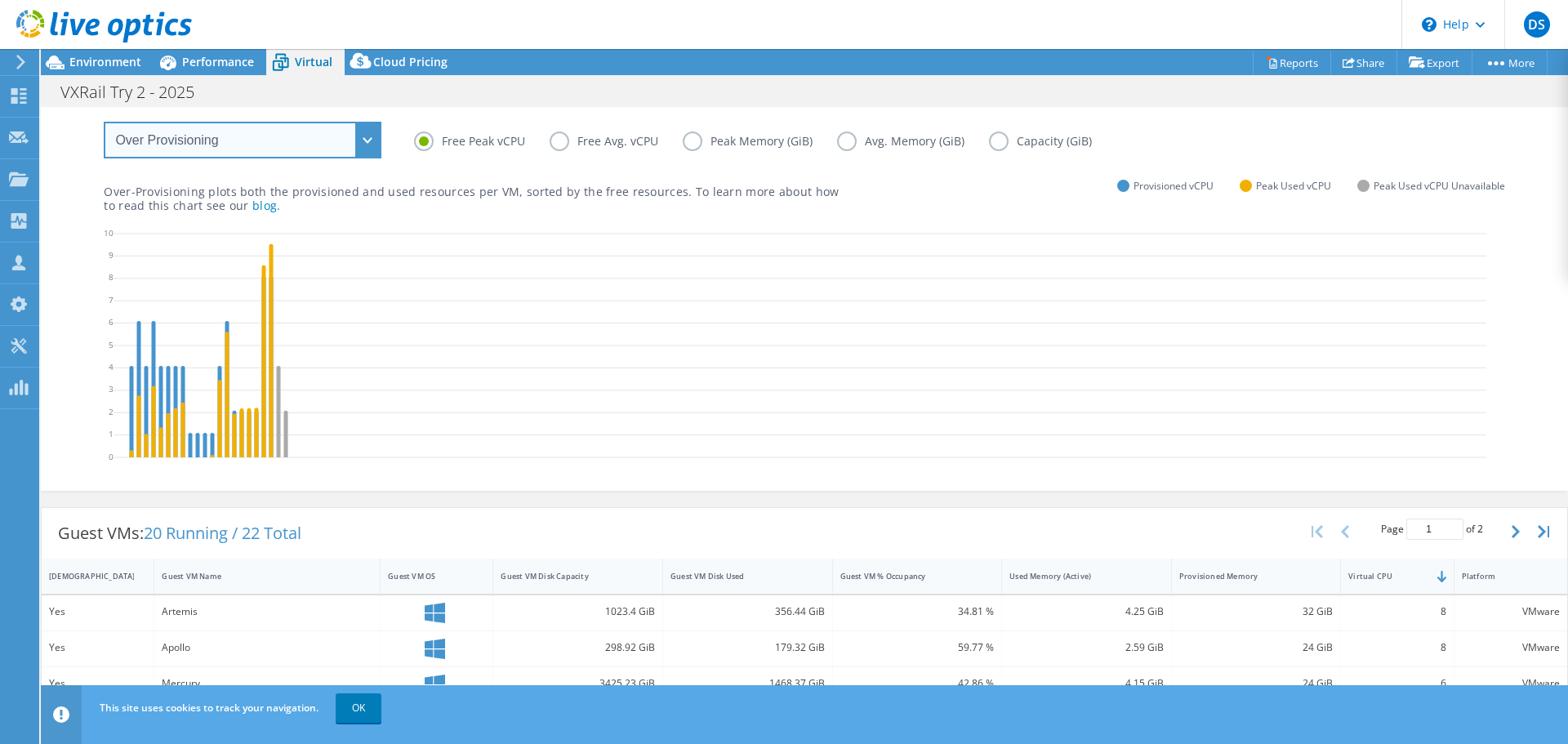
scroll to position [82, 0]
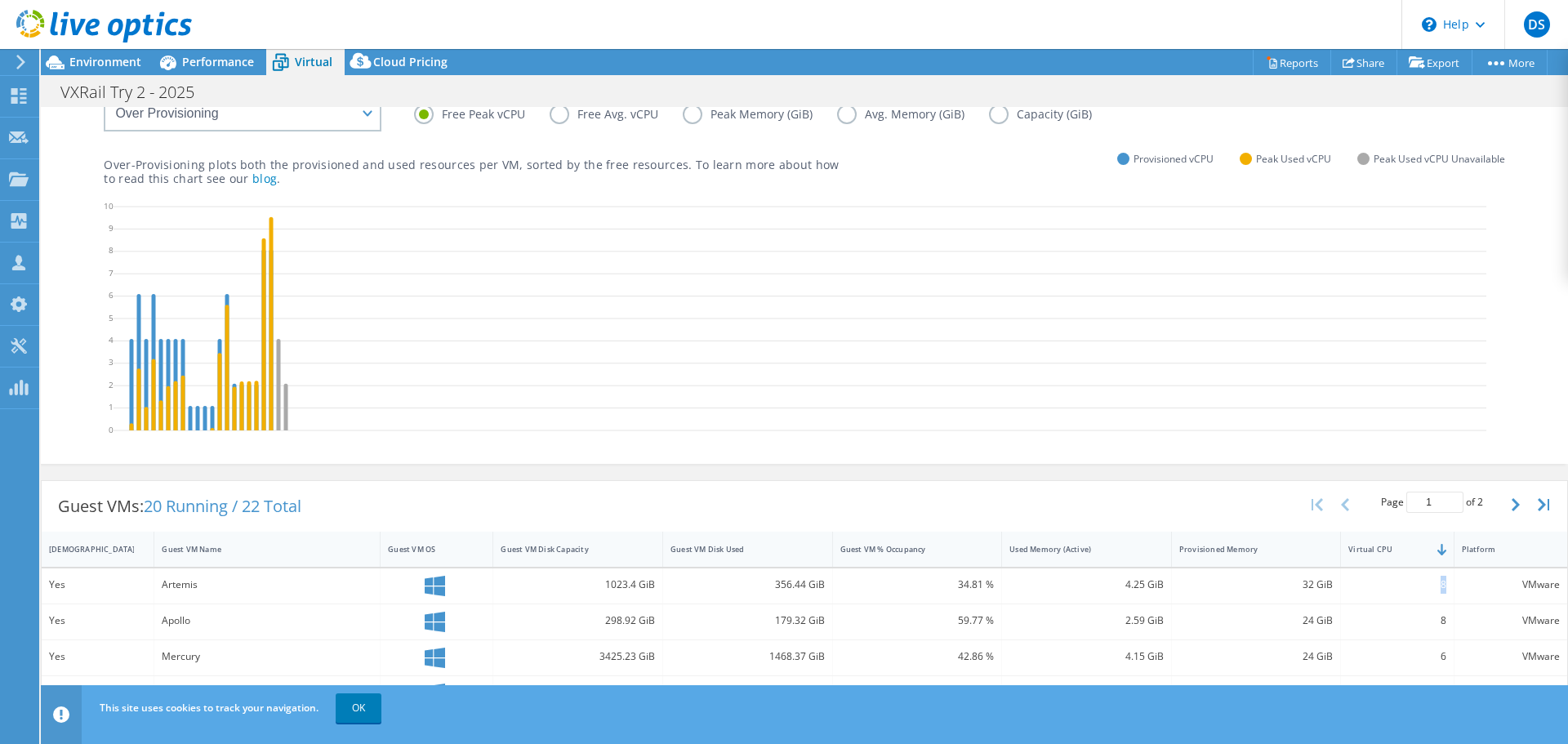
click at [1435, 581] on div "8" at bounding box center [1398, 586] width 112 height 35
drag, startPoint x: 1430, startPoint y: 619, endPoint x: 1440, endPoint y: 618, distance: 10.0
click at [1440, 618] on div "8" at bounding box center [1398, 621] width 112 height 35
click at [651, 505] on div "Guest VMs: 20 Running / 22 Total Page 1 of 2 5 rows 10 rows 20 rows 25 rows 50 …" at bounding box center [804, 506] width 1526 height 51
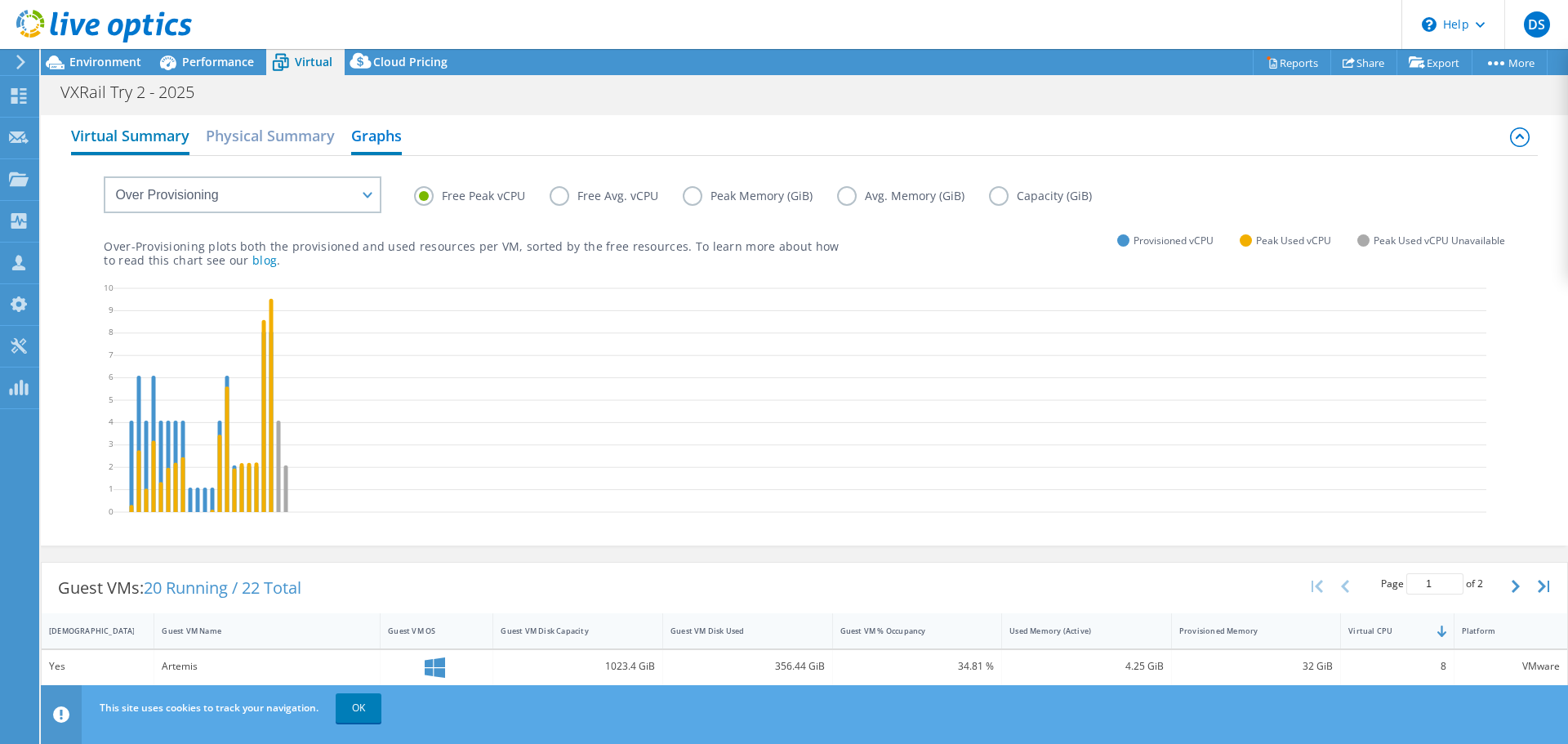
click at [123, 131] on h2 "Virtual Summary" at bounding box center [130, 137] width 119 height 36
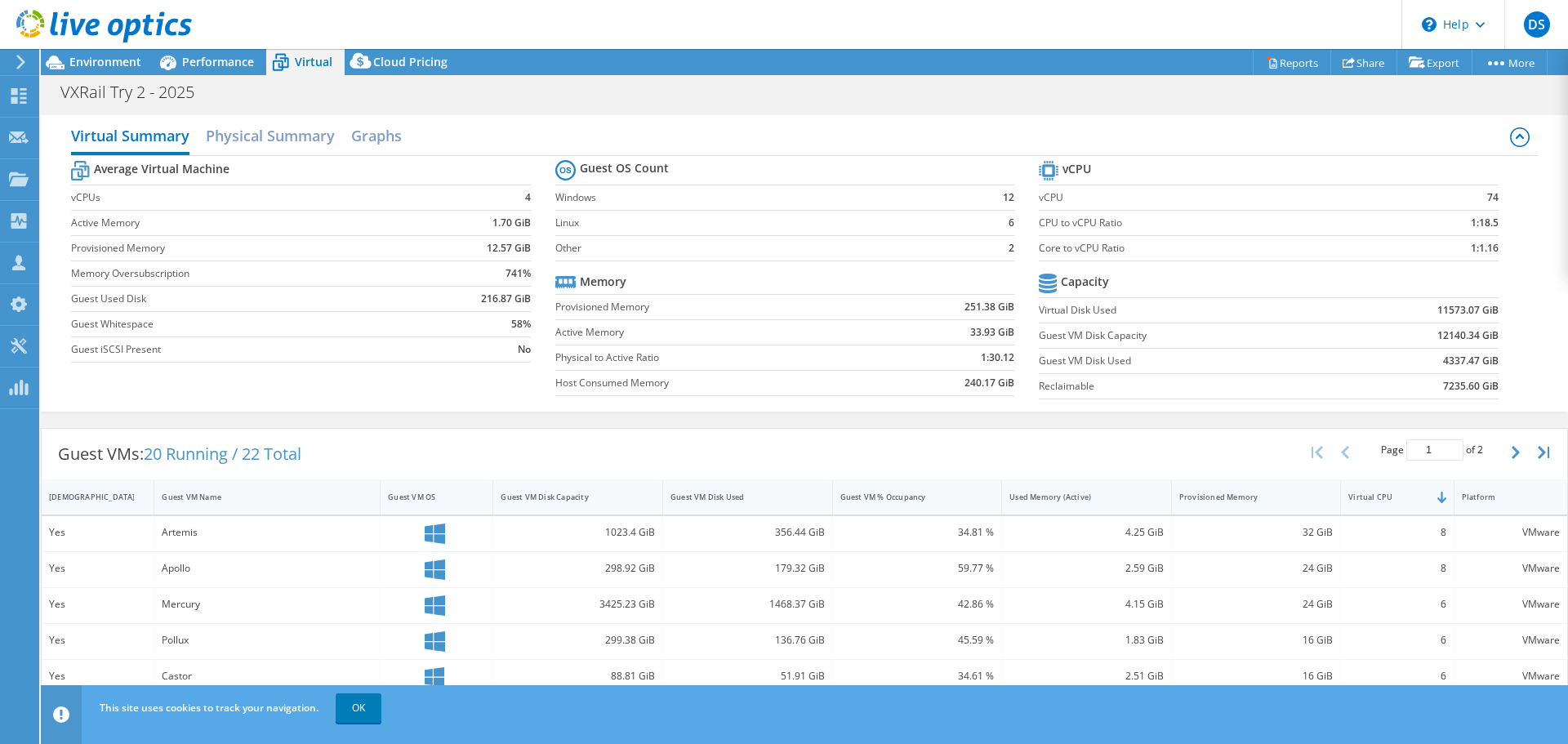
drag, startPoint x: 1047, startPoint y: 284, endPoint x: 1101, endPoint y: 279, distance: 54.2
click at [1101, 279] on tr "Capacity" at bounding box center [1268, 283] width 459 height 29
drag, startPoint x: 1428, startPoint y: 358, endPoint x: 1484, endPoint y: 360, distance: 56.0
click at [1484, 360] on td "4337.47 GiB" at bounding box center [1419, 360] width 158 height 25
drag, startPoint x: 1432, startPoint y: 389, endPoint x: 1488, endPoint y: 384, distance: 56.2
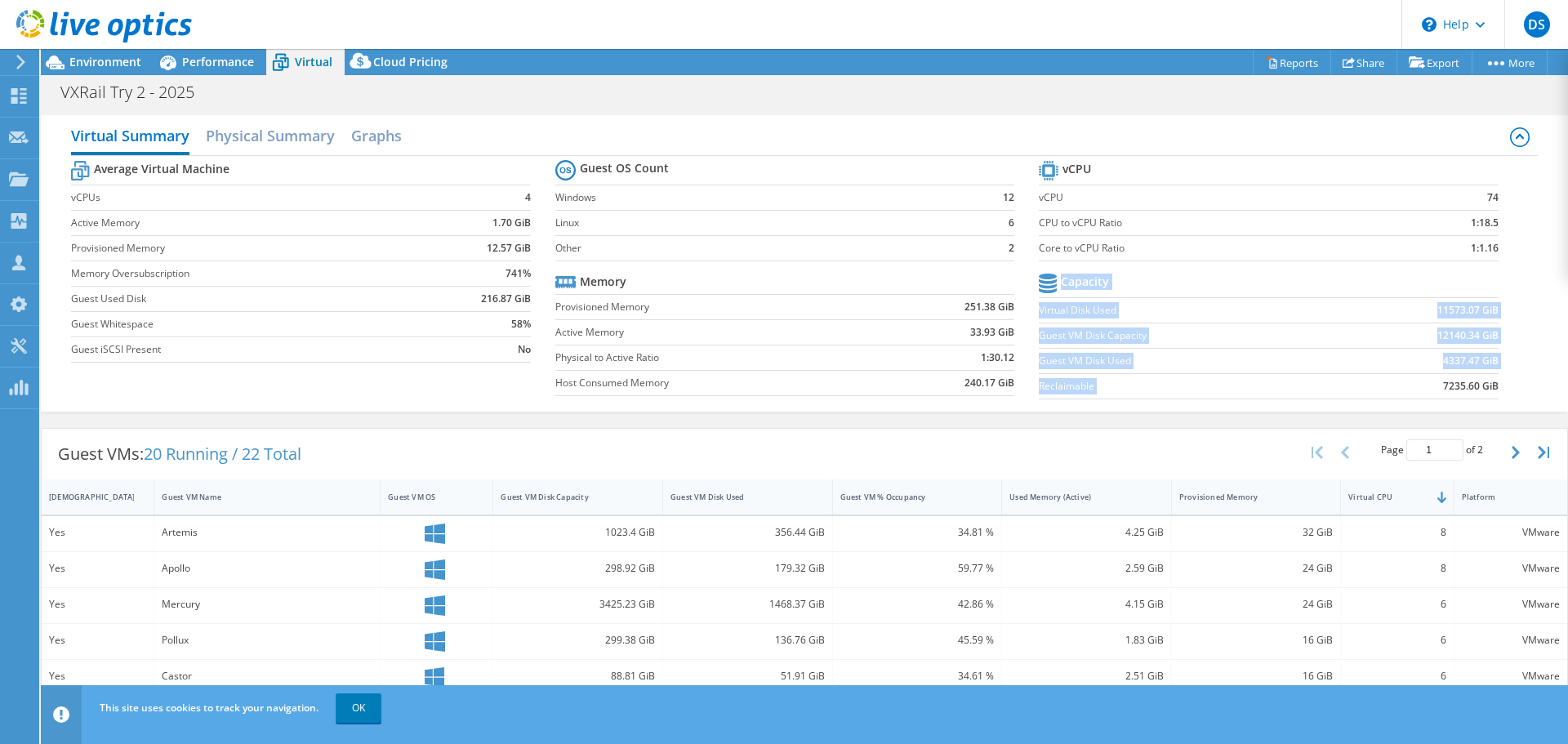
click at [1488, 384] on section "vCPU vCPU 74 CPU to vCPU Ratio 1:18.5 Core to vCPU Ratio 1:1.16 Capacity Virtua…" at bounding box center [1280, 283] width 484 height 251
click at [1487, 351] on section "vCPU vCPU 74 CPU to vCPU Ratio 1:18.5 Core to vCPU Ratio 1:1.16 Capacity Virtua…" at bounding box center [1280, 283] width 484 height 251
click at [561, 502] on div "Guest VM Disk Capacity" at bounding box center [568, 497] width 149 height 25
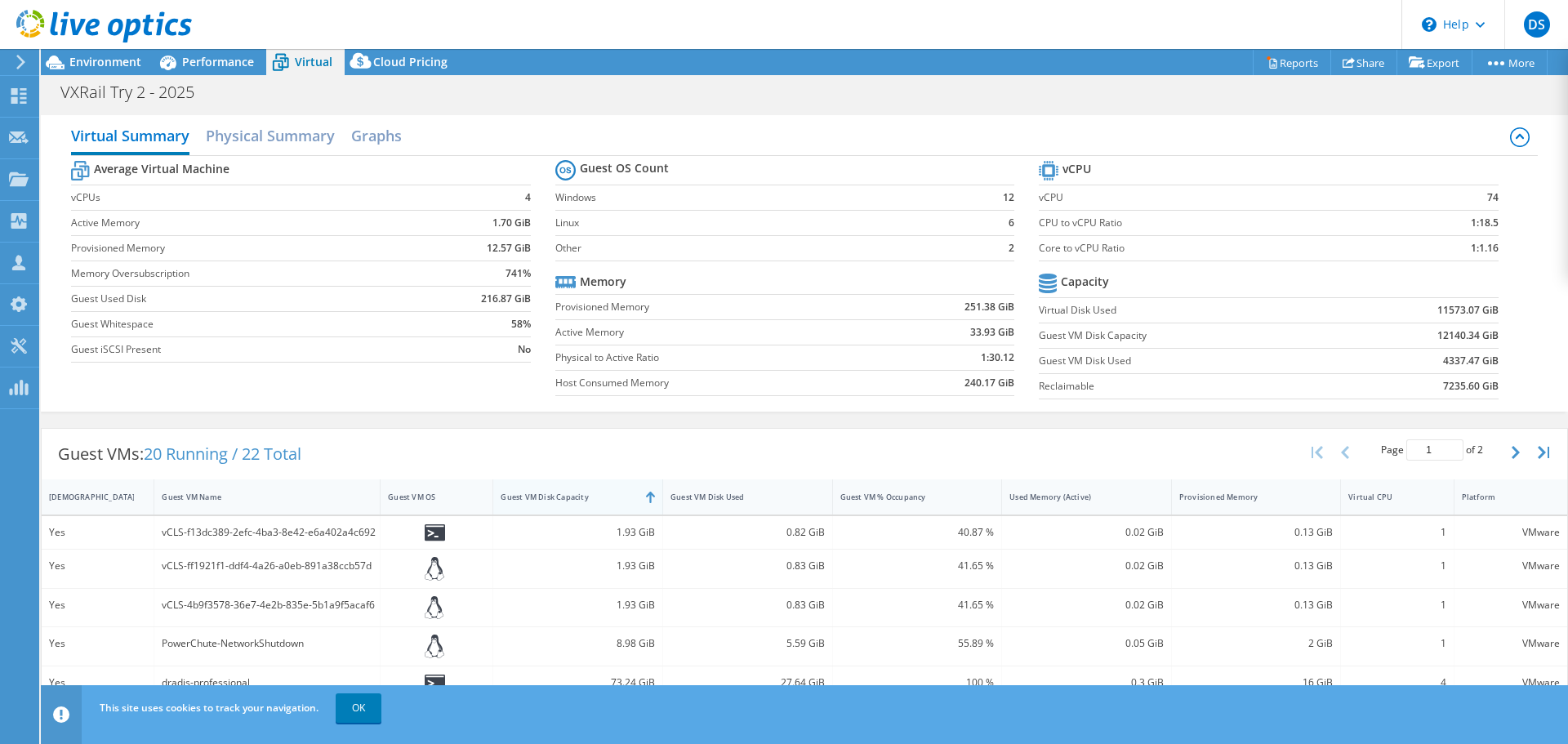
click at [561, 502] on div "Guest VM Disk Capacity" at bounding box center [568, 497] width 149 height 25
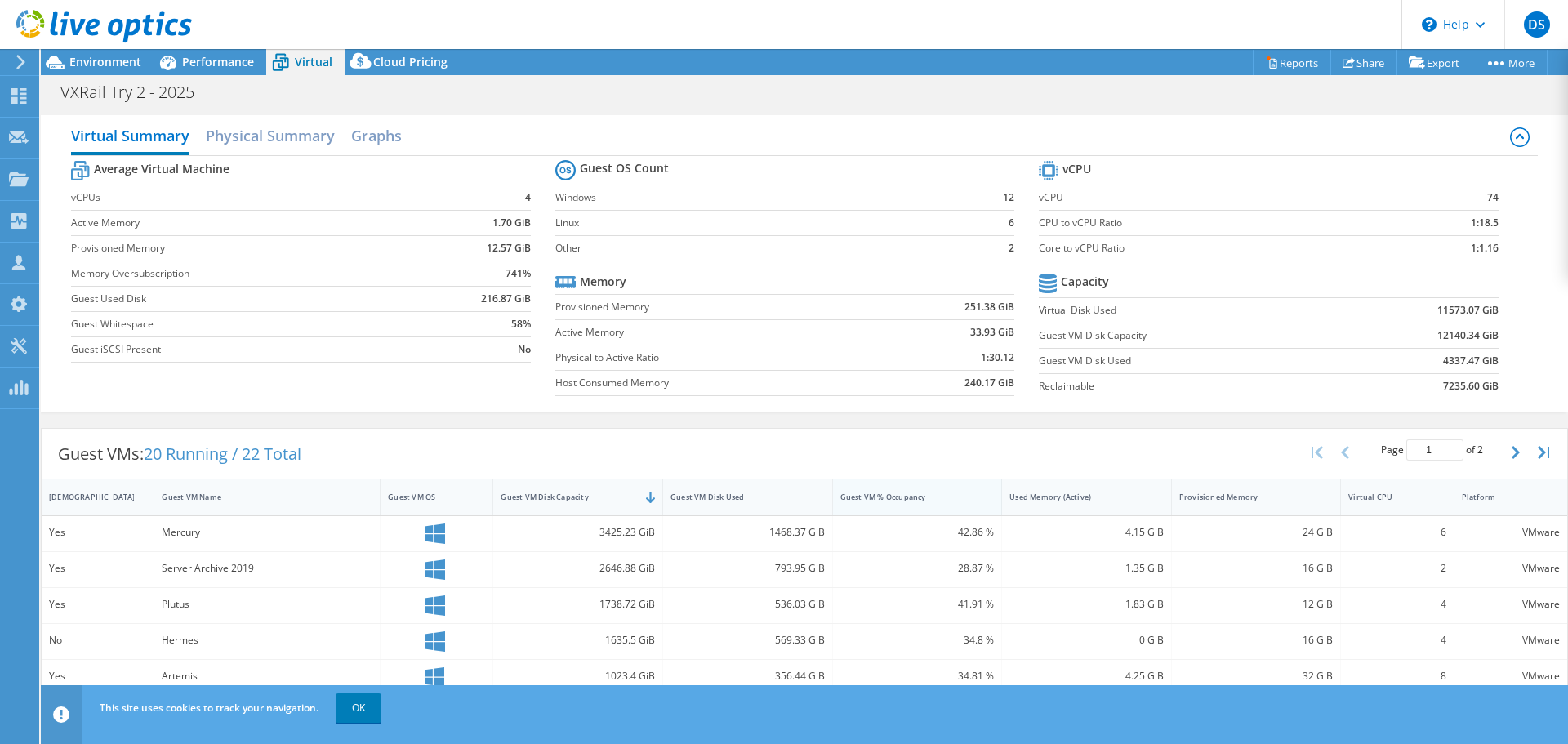
click at [904, 497] on div "Guest VM % Occupancy" at bounding box center [908, 497] width 135 height 11
click at [100, 71] on div "Environment" at bounding box center [97, 62] width 112 height 26
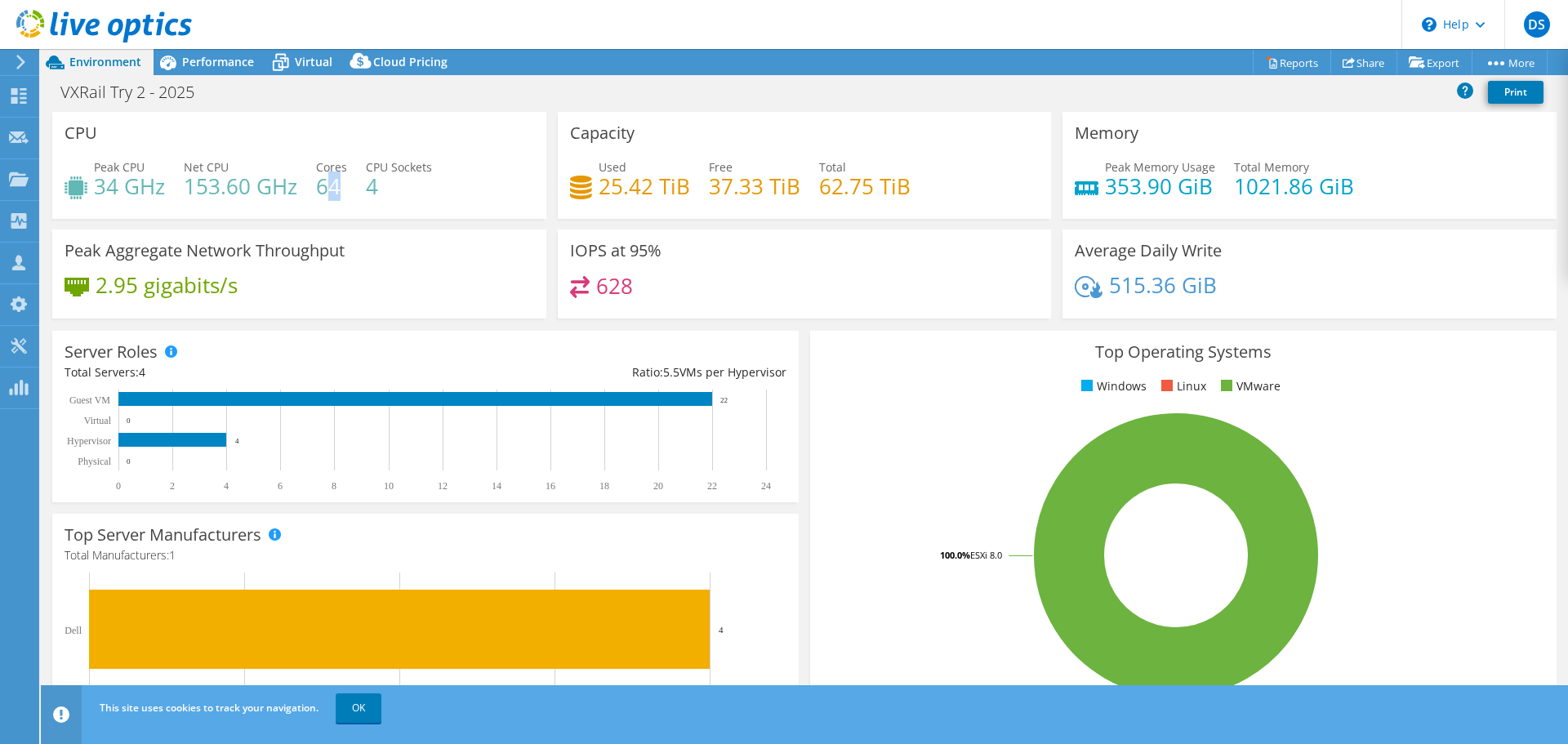
drag, startPoint x: 322, startPoint y: 190, endPoint x: 341, endPoint y: 185, distance: 19.6
click at [341, 185] on h4 "64" at bounding box center [331, 186] width 31 height 18
drag, startPoint x: 824, startPoint y: 182, endPoint x: 908, endPoint y: 182, distance: 84.0
click at [908, 182] on div "Used 25.42 TiB Free 37.33 TiB Total 62.75 TiB" at bounding box center [804, 184] width 470 height 53
click at [446, 197] on div "Peak CPU 34 GHz Net CPU 153.60 GHz Cores 64 CPU Sockets 4" at bounding box center [298, 184] width 470 height 53
